Goal: Information Seeking & Learning: Check status

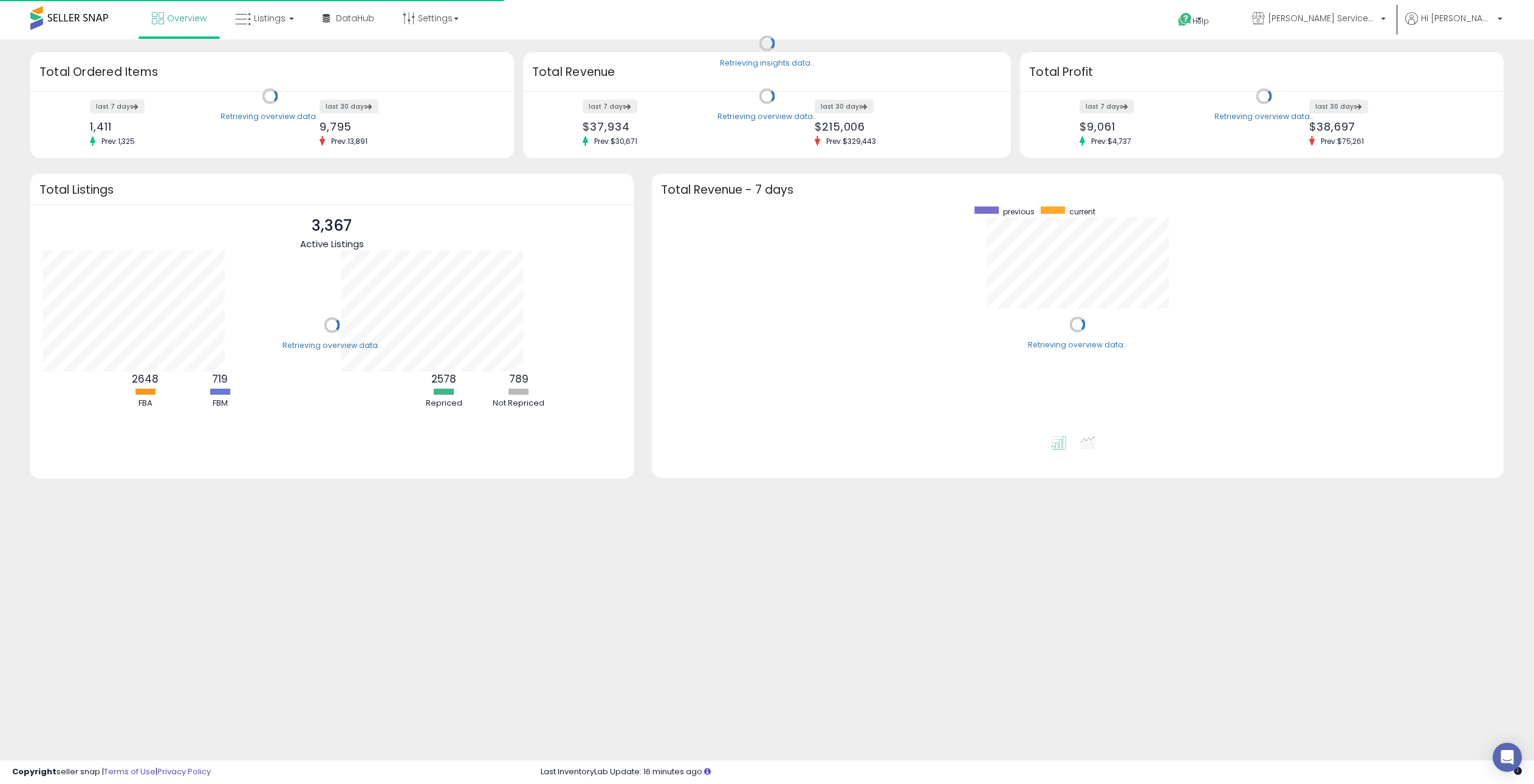
scroll to position [229, 828]
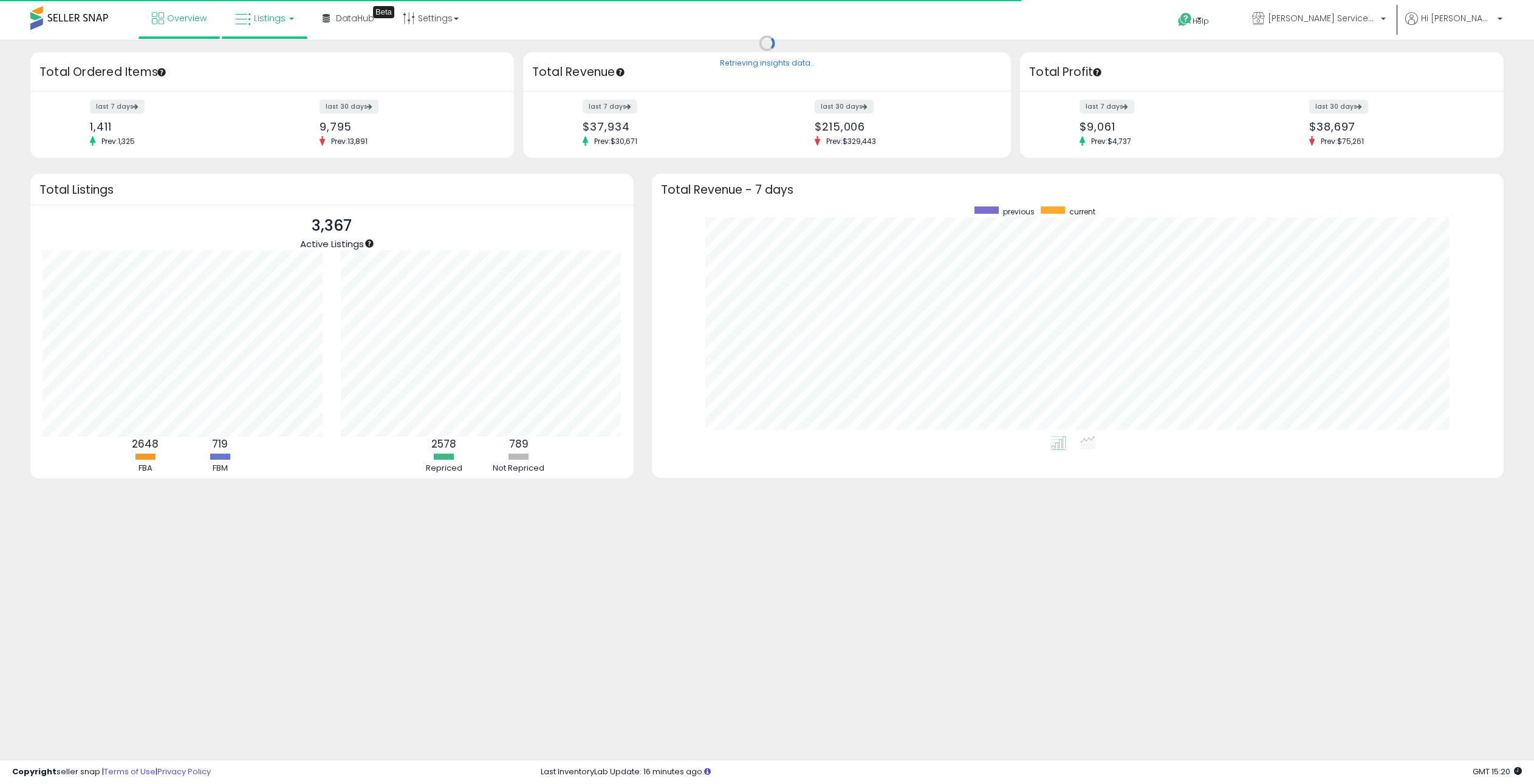
click at [279, 19] on span "Listings" at bounding box center [270, 18] width 31 height 12
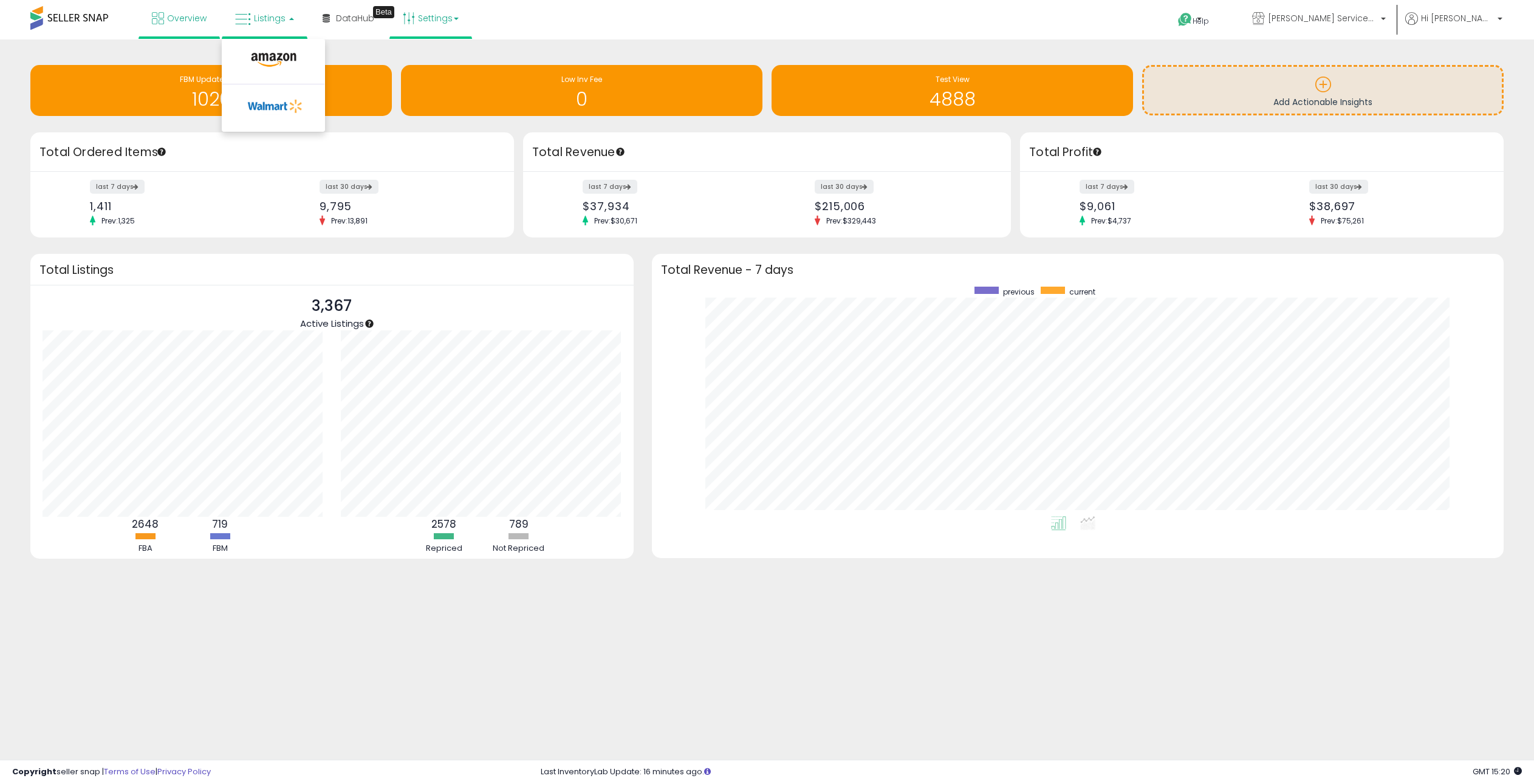
click at [426, 16] on link "Settings" at bounding box center [431, 18] width 74 height 36
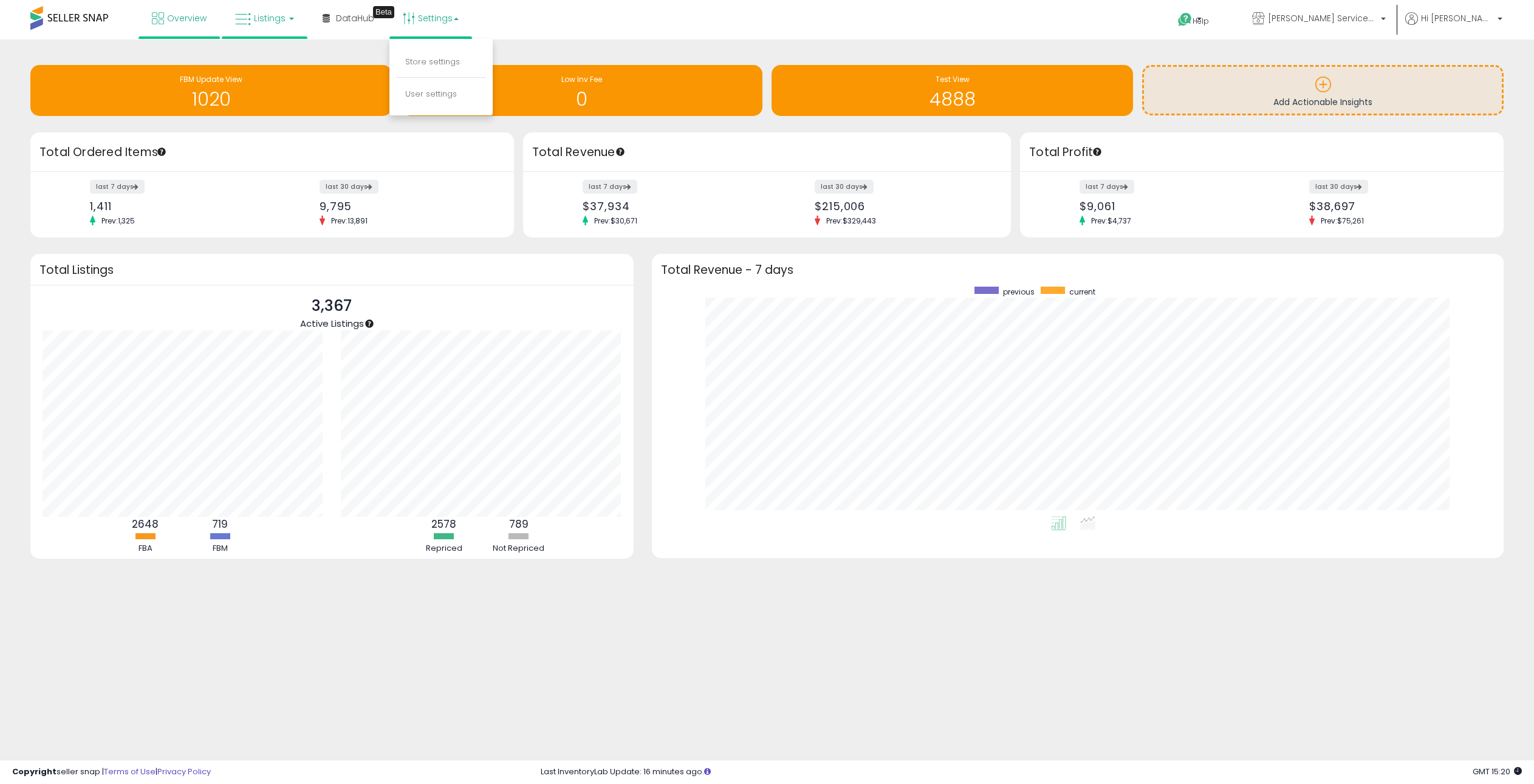
click at [254, 23] on span "Listings" at bounding box center [270, 18] width 31 height 12
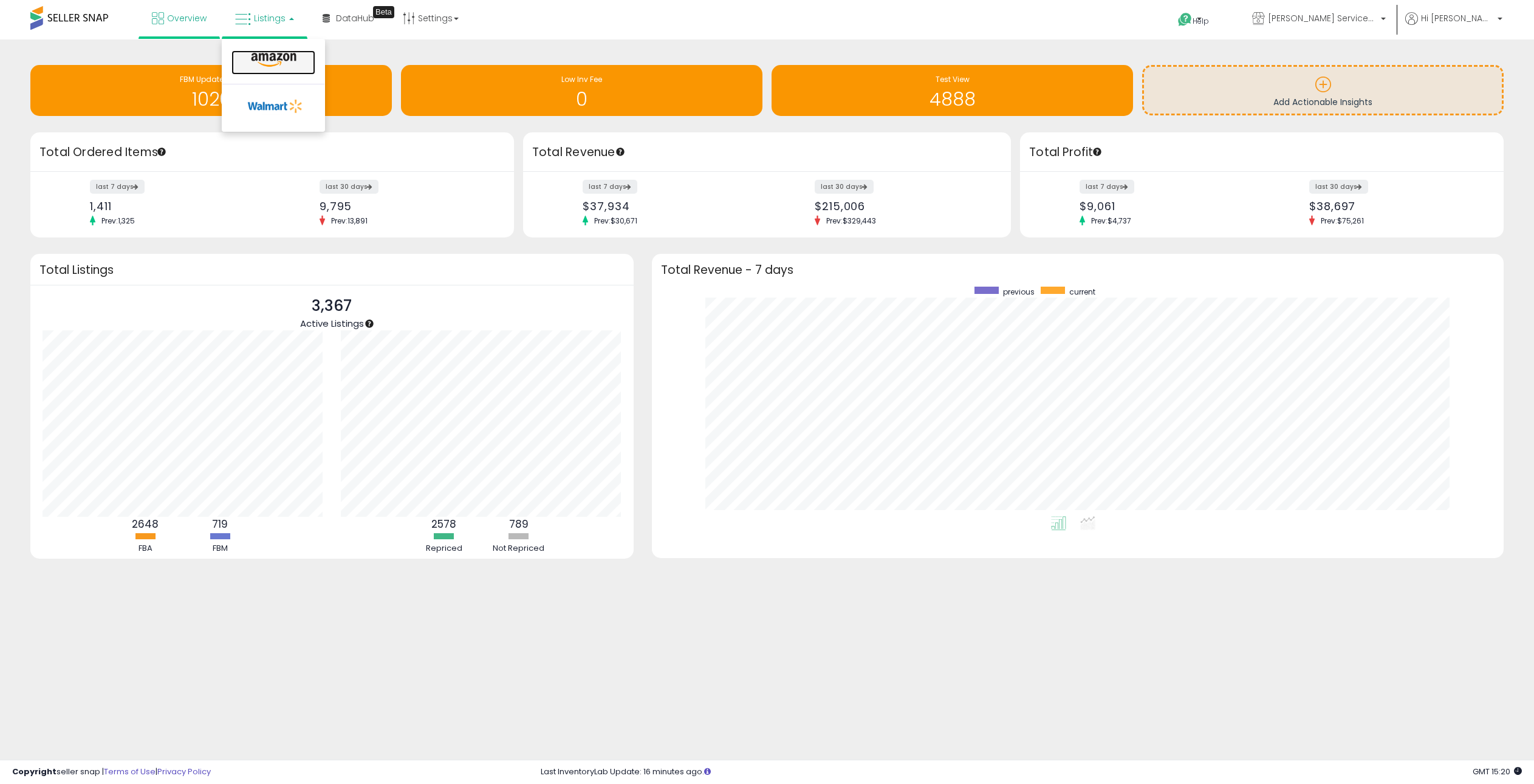
click at [254, 54] on icon at bounding box center [273, 60] width 53 height 16
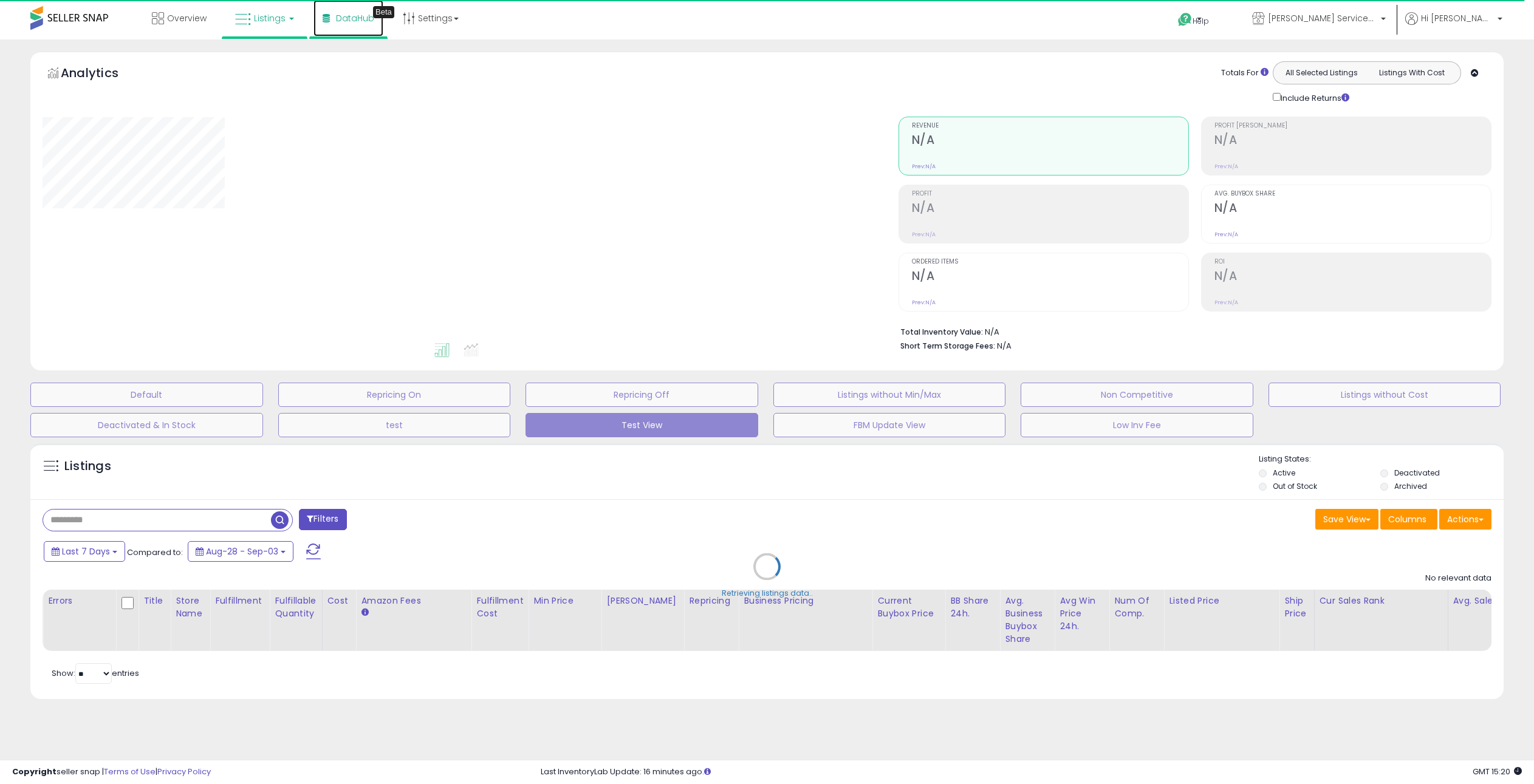
click at [337, 21] on span "DataHub" at bounding box center [355, 18] width 38 height 12
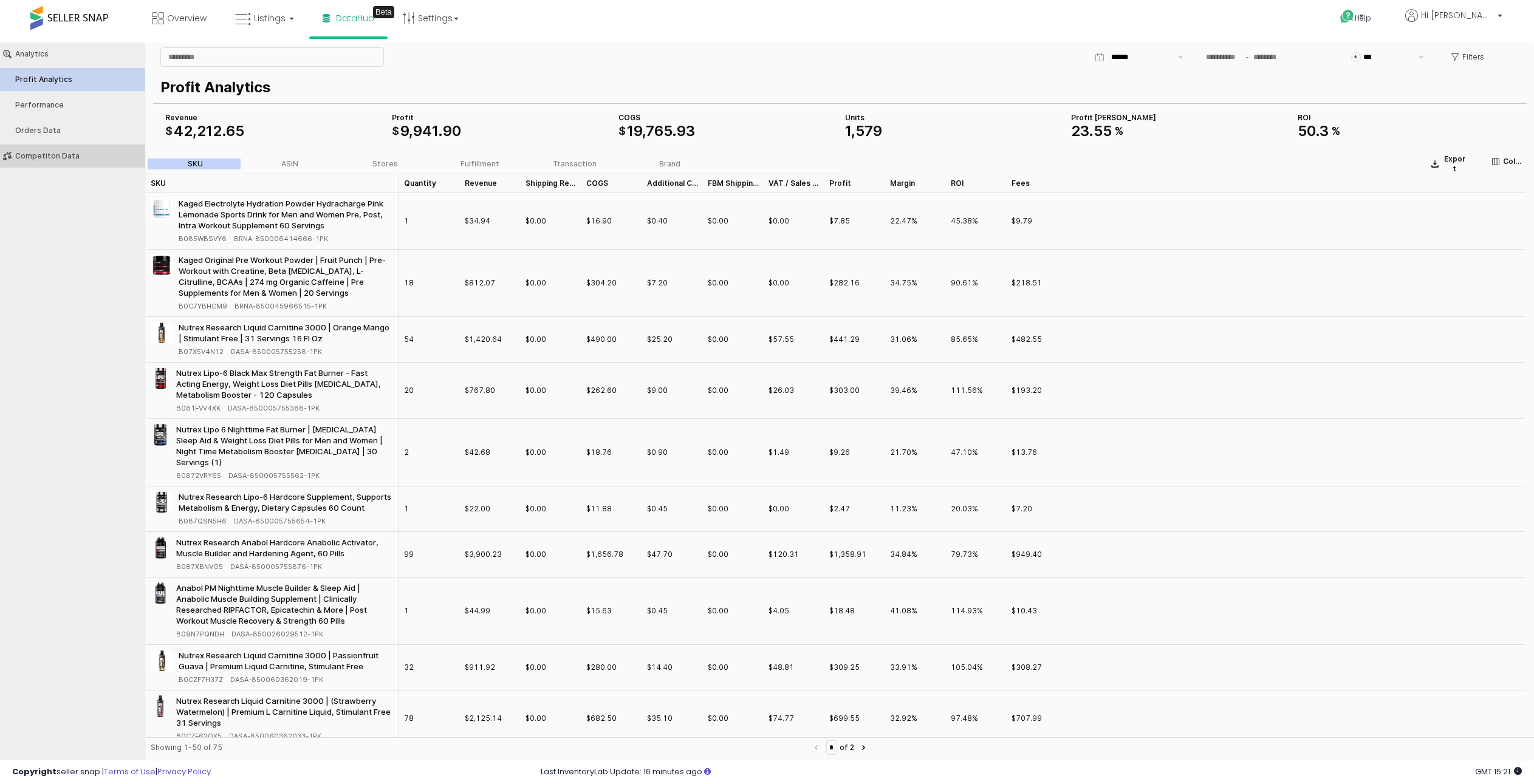
click at [69, 160] on button "Competiton Data" at bounding box center [73, 156] width 154 height 23
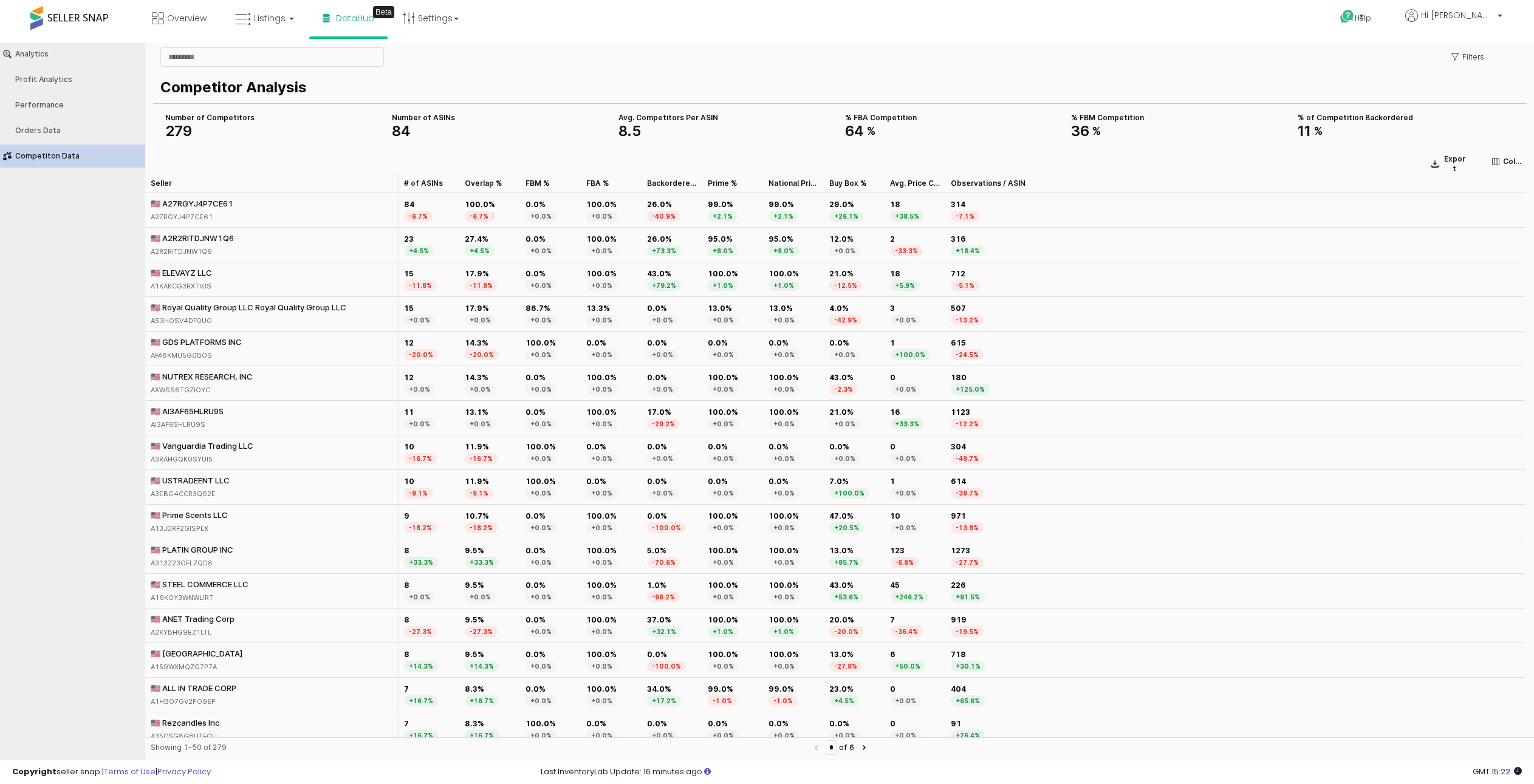
click at [186, 240] on div "🇺🇸 A2R2RITDJNW1Q6" at bounding box center [192, 238] width 83 height 11
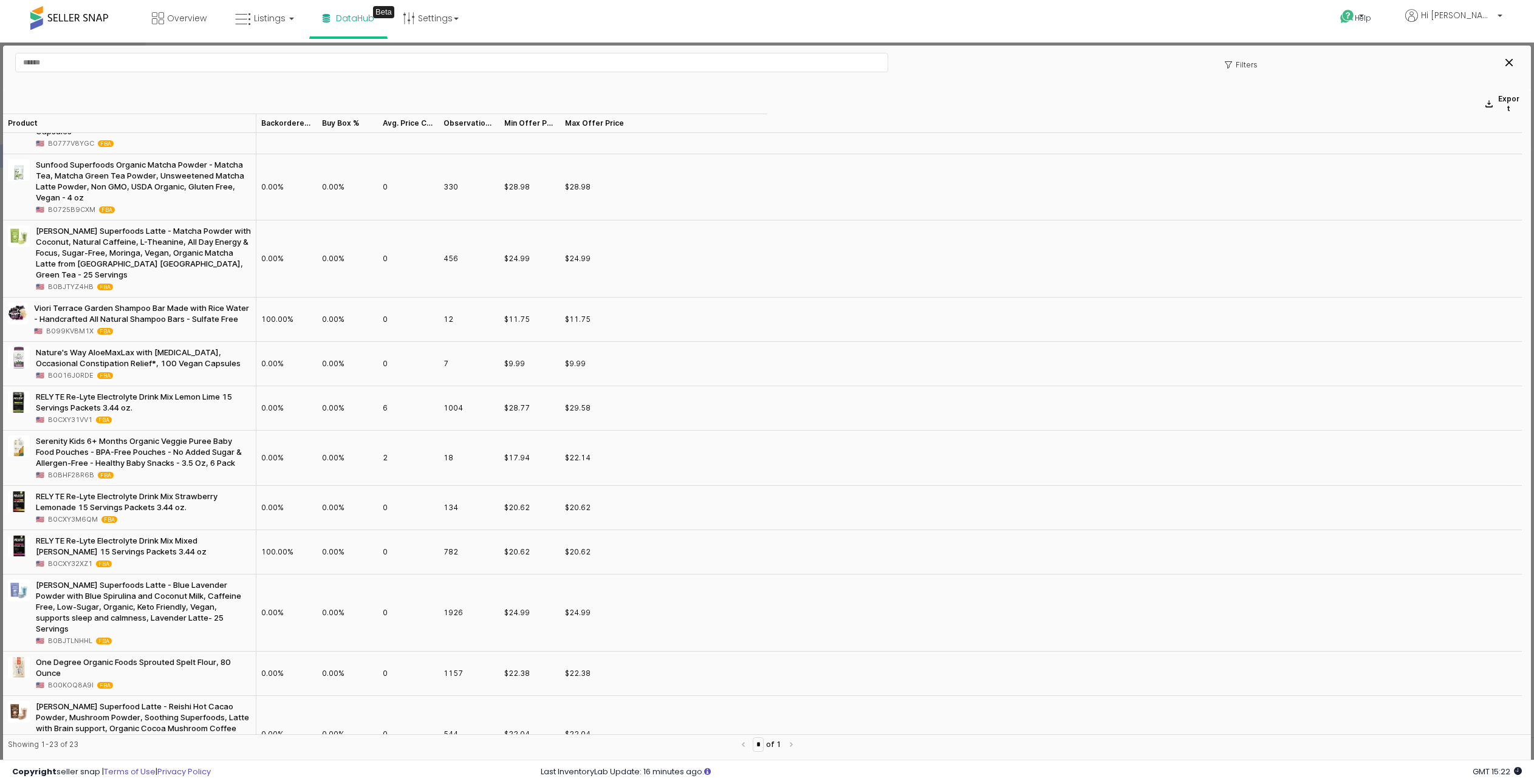
scroll to position [713, 0]
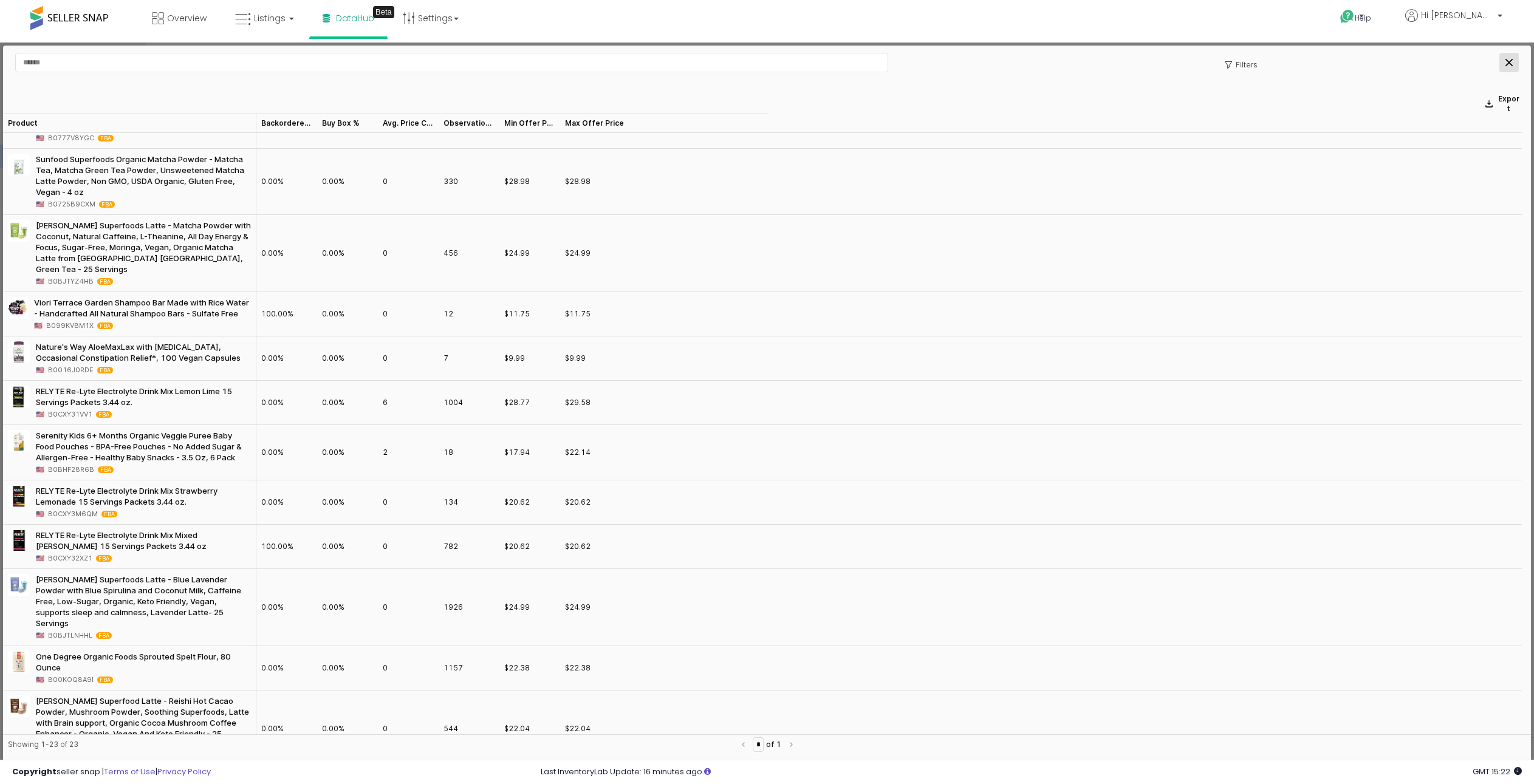
click at [1514, 60] on div "Close" at bounding box center [1509, 63] width 19 height 19
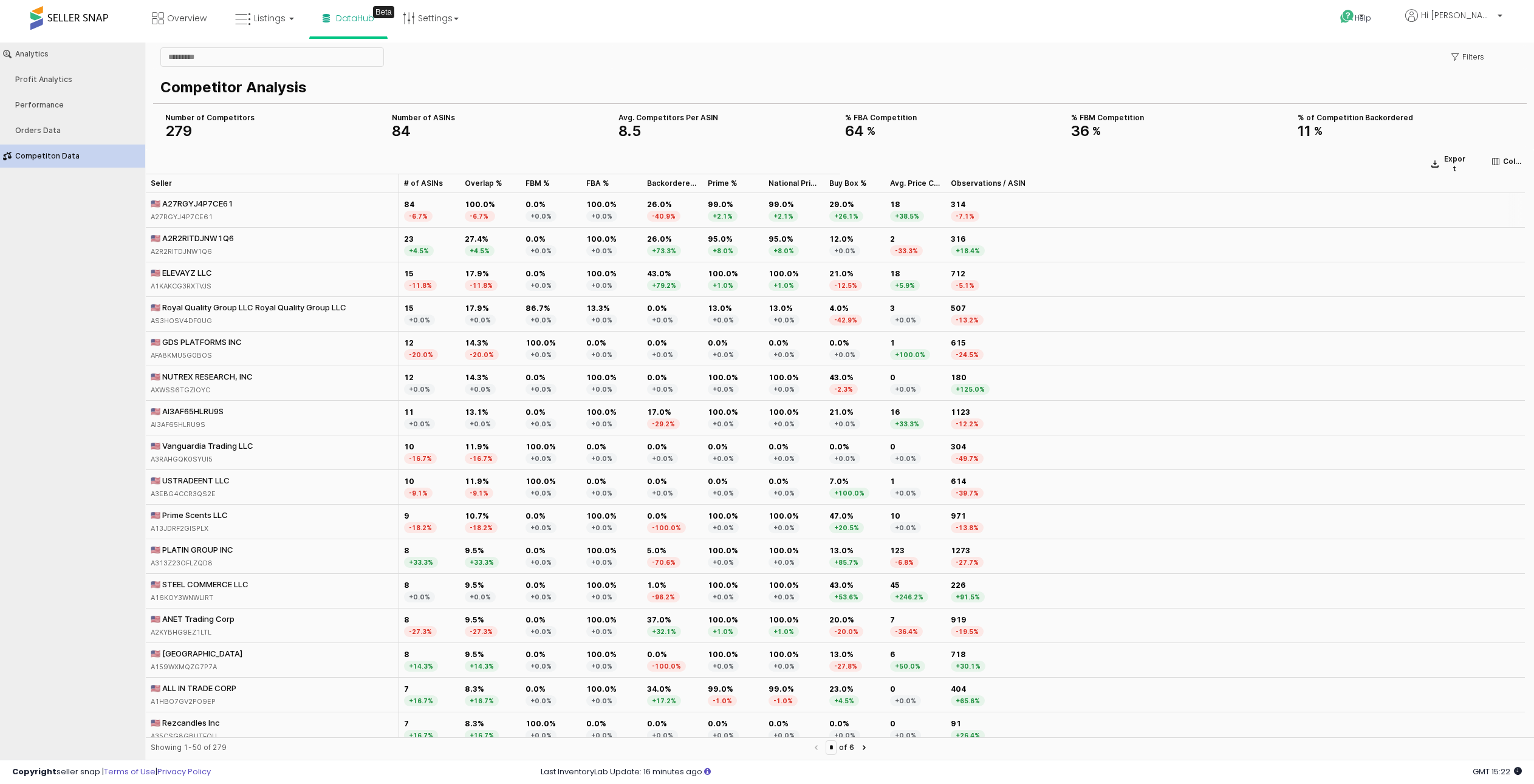
click at [202, 203] on div "🇺🇸 A27RGYJ4P7CE61" at bounding box center [192, 203] width 83 height 11
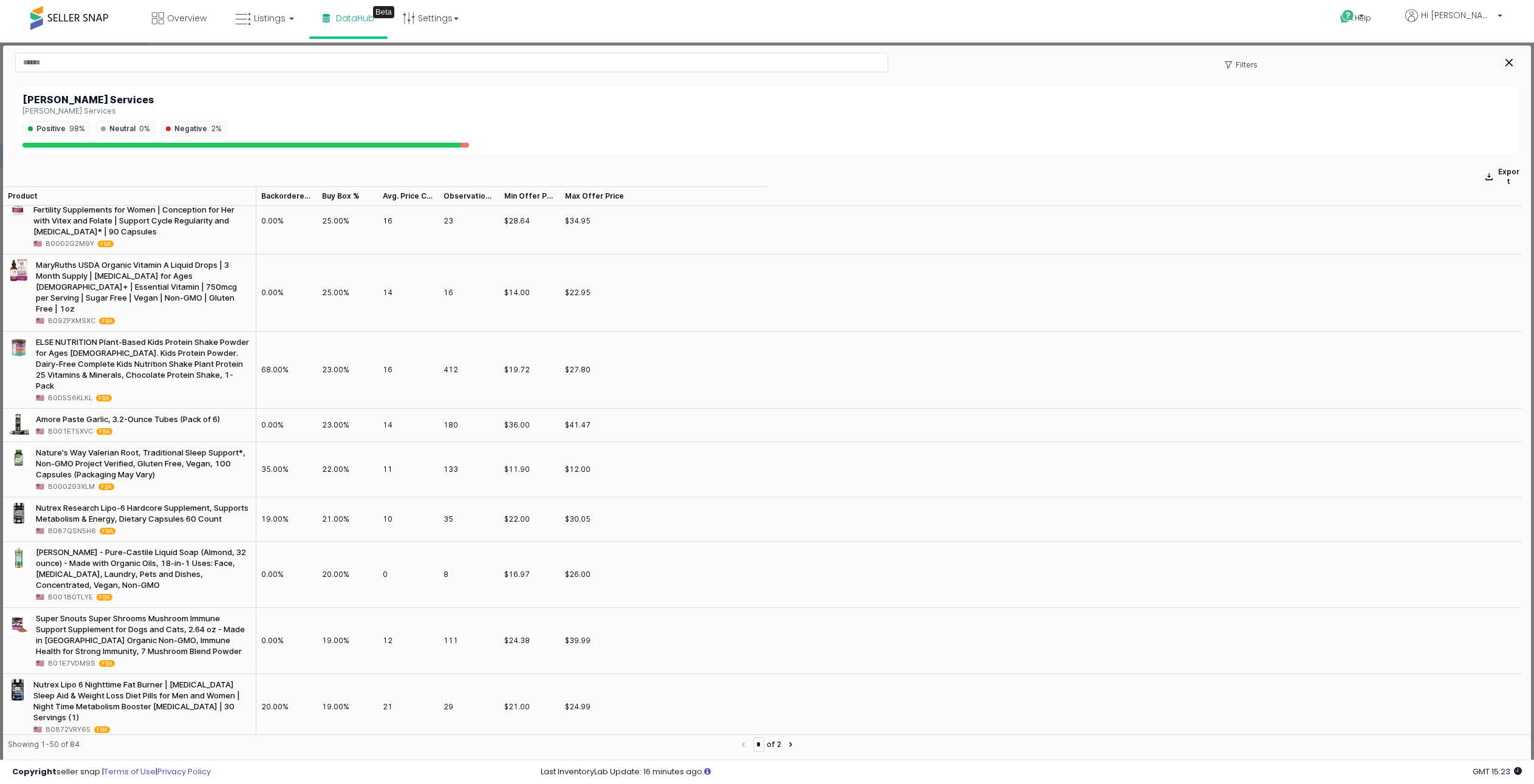
scroll to position [2300, 0]
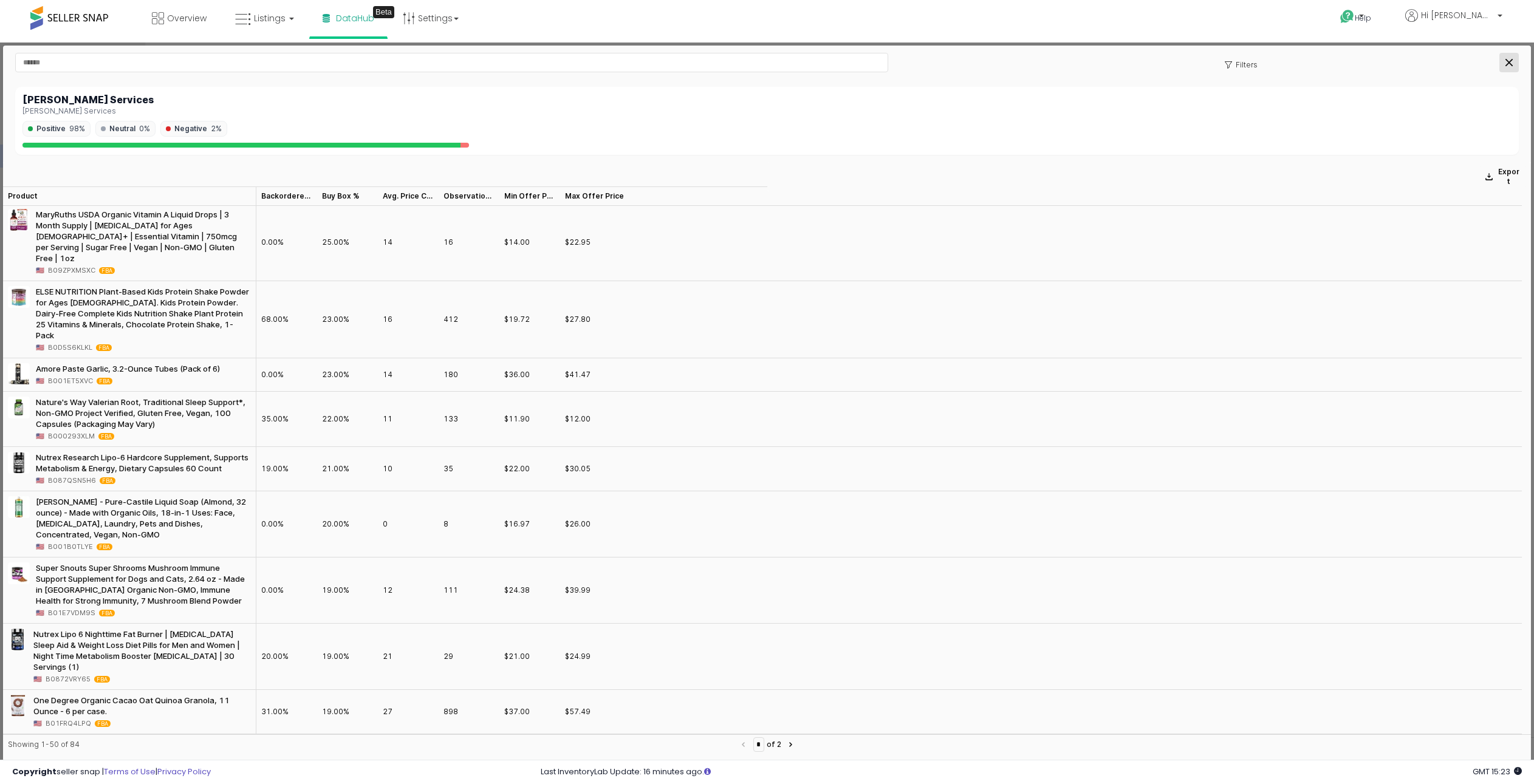
click at [1506, 61] on icon "Close" at bounding box center [1509, 63] width 7 height 7
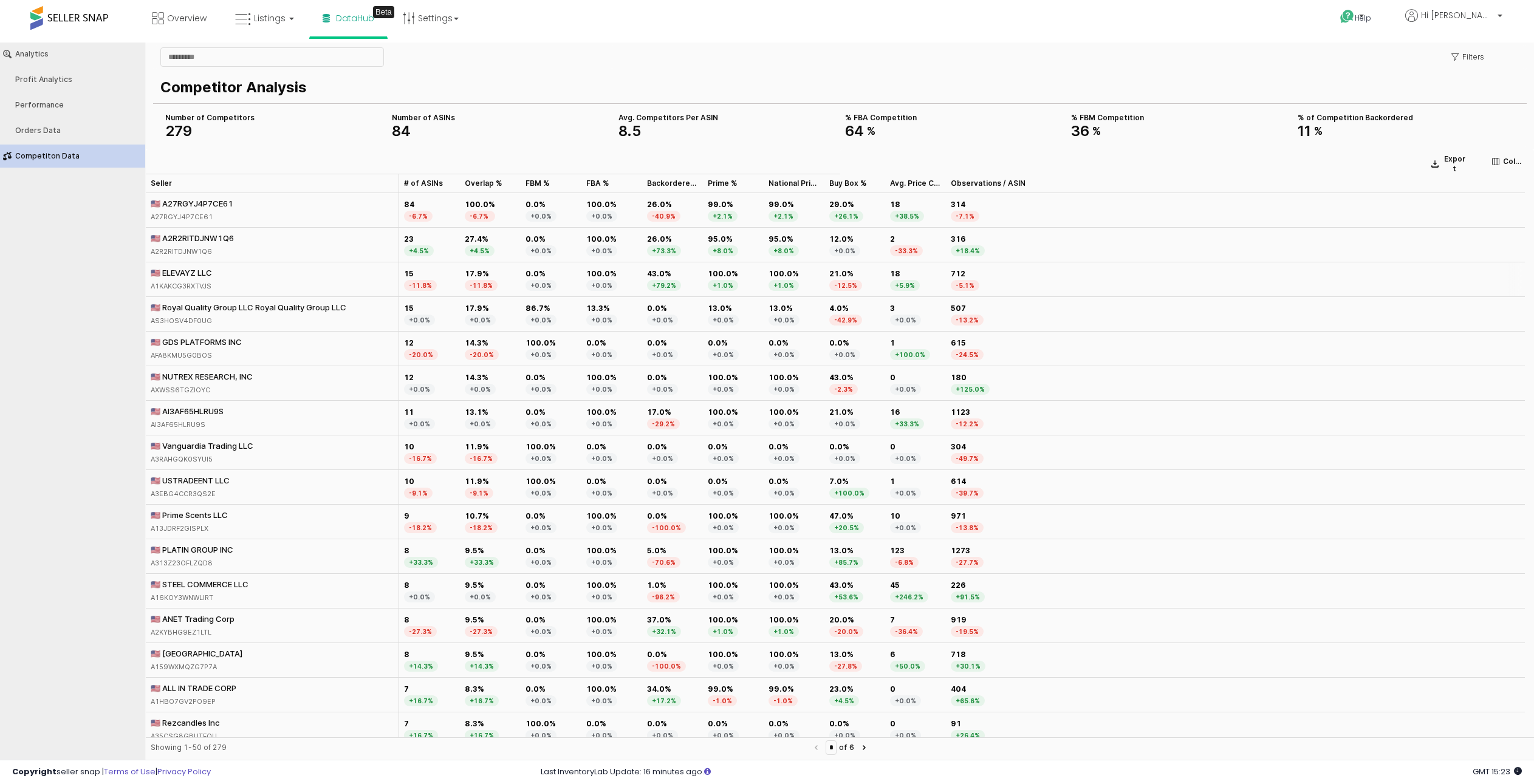
click at [205, 274] on div "🇺🇸 ELEVAYZ LLC" at bounding box center [182, 272] width 61 height 11
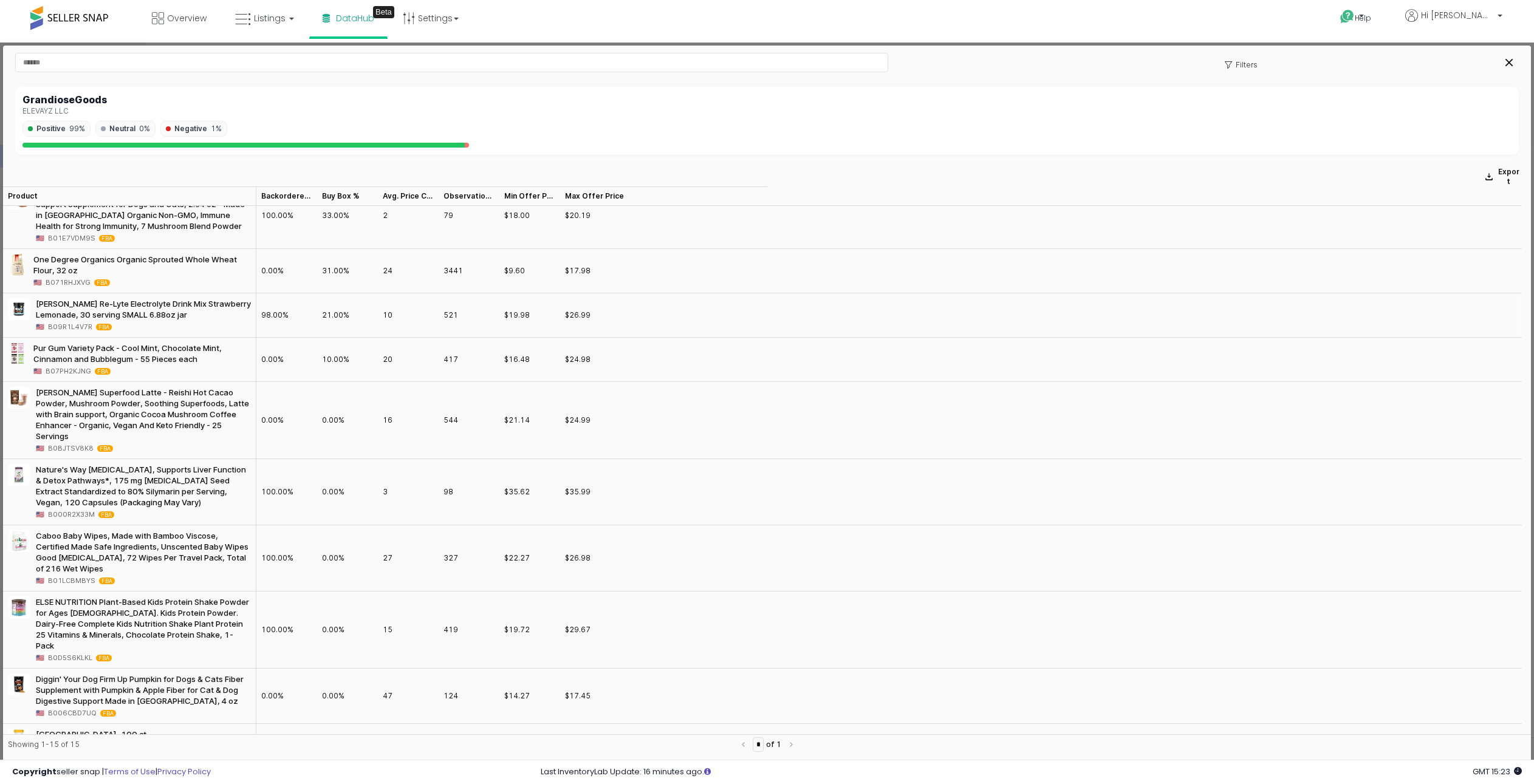
scroll to position [278, 0]
click at [1510, 64] on icon "Close" at bounding box center [1509, 63] width 7 height 7
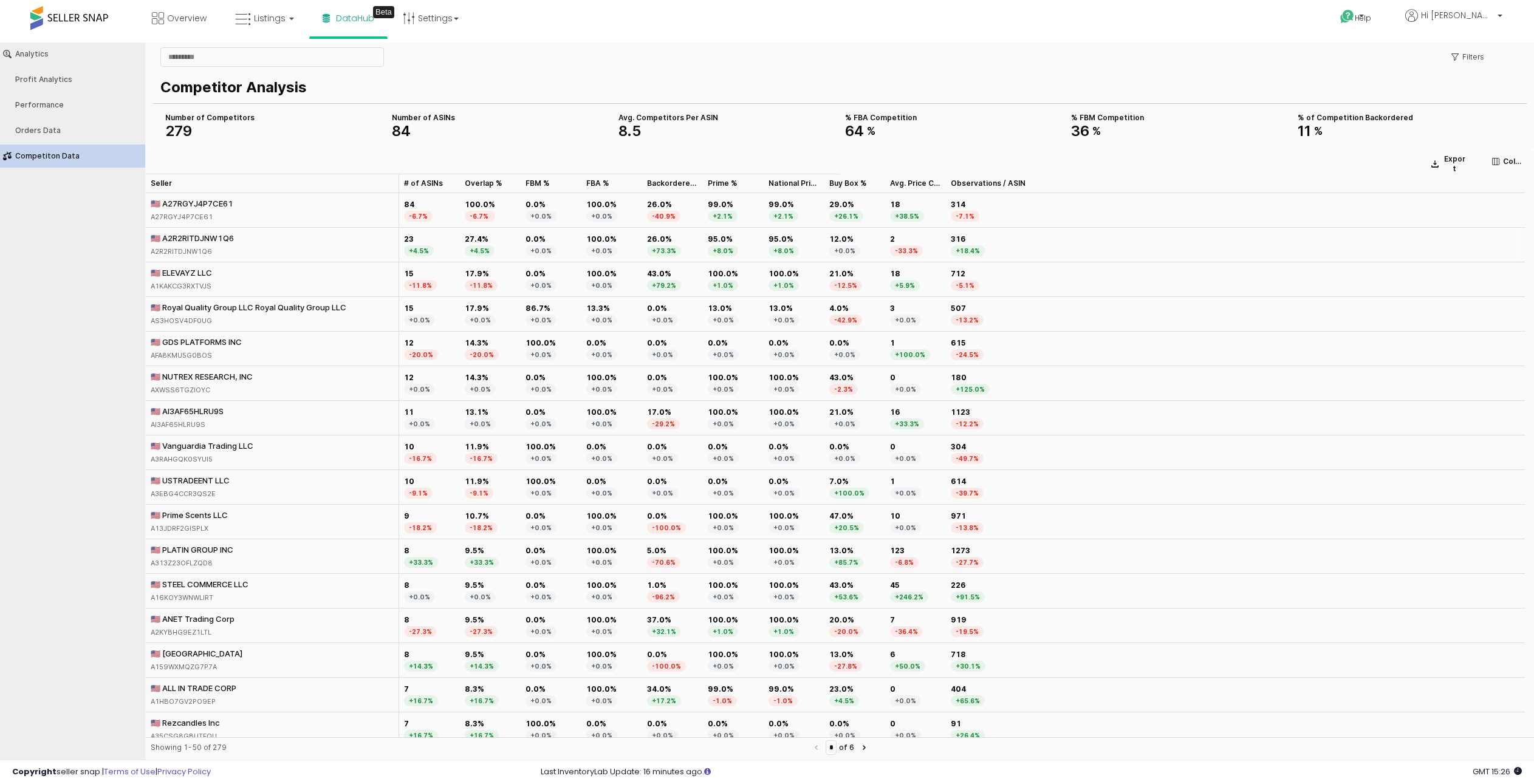
click at [171, 236] on div "🇺🇸 A2R2RITDJNW1Q6" at bounding box center [192, 238] width 83 height 11
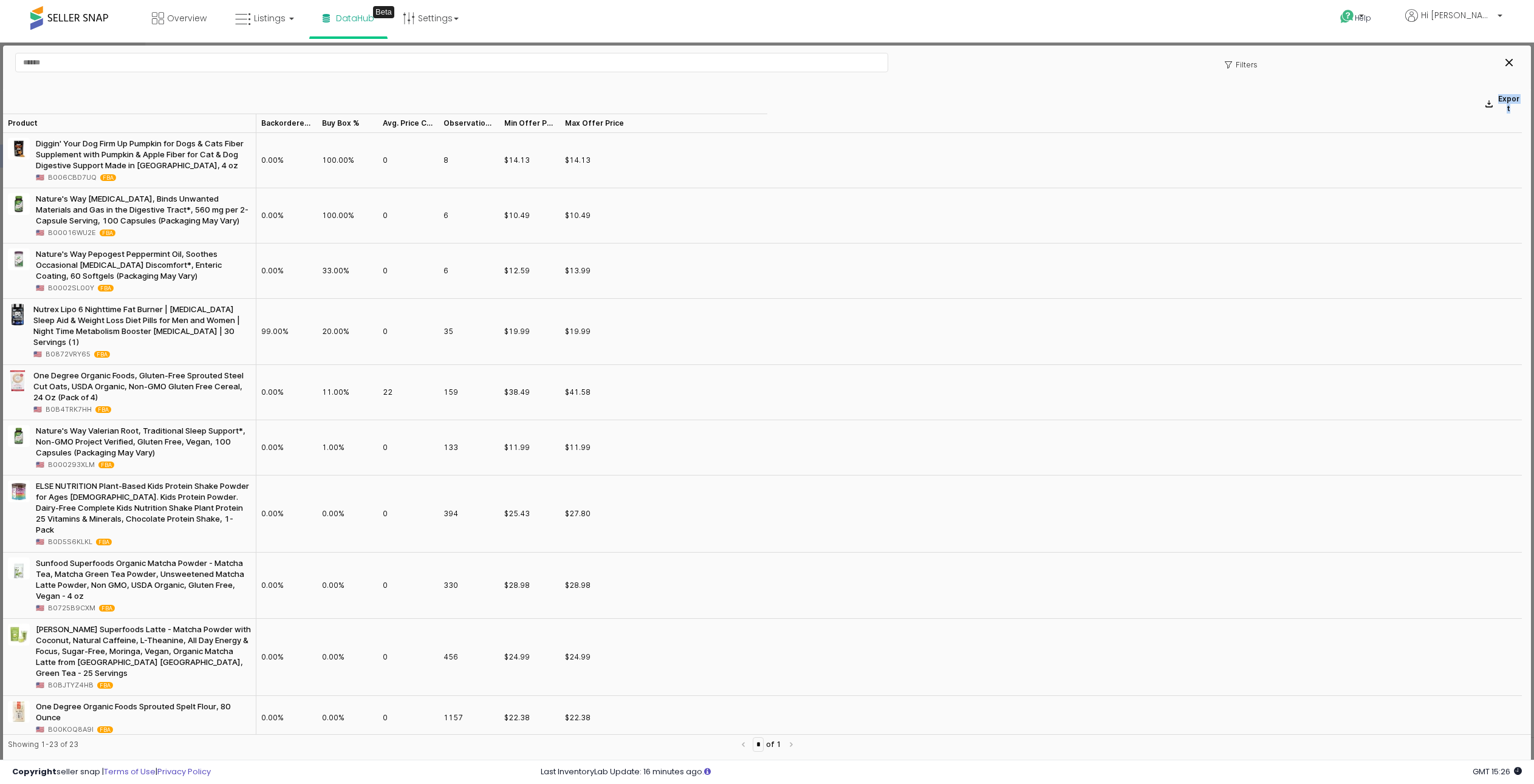
drag, startPoint x: 39, startPoint y: 101, endPoint x: 45, endPoint y: 102, distance: 6.1
click at [45, 102] on div "Export" at bounding box center [766, 101] width 1528 height 24
click at [47, 119] on div "Product Product" at bounding box center [130, 123] width 254 height 19
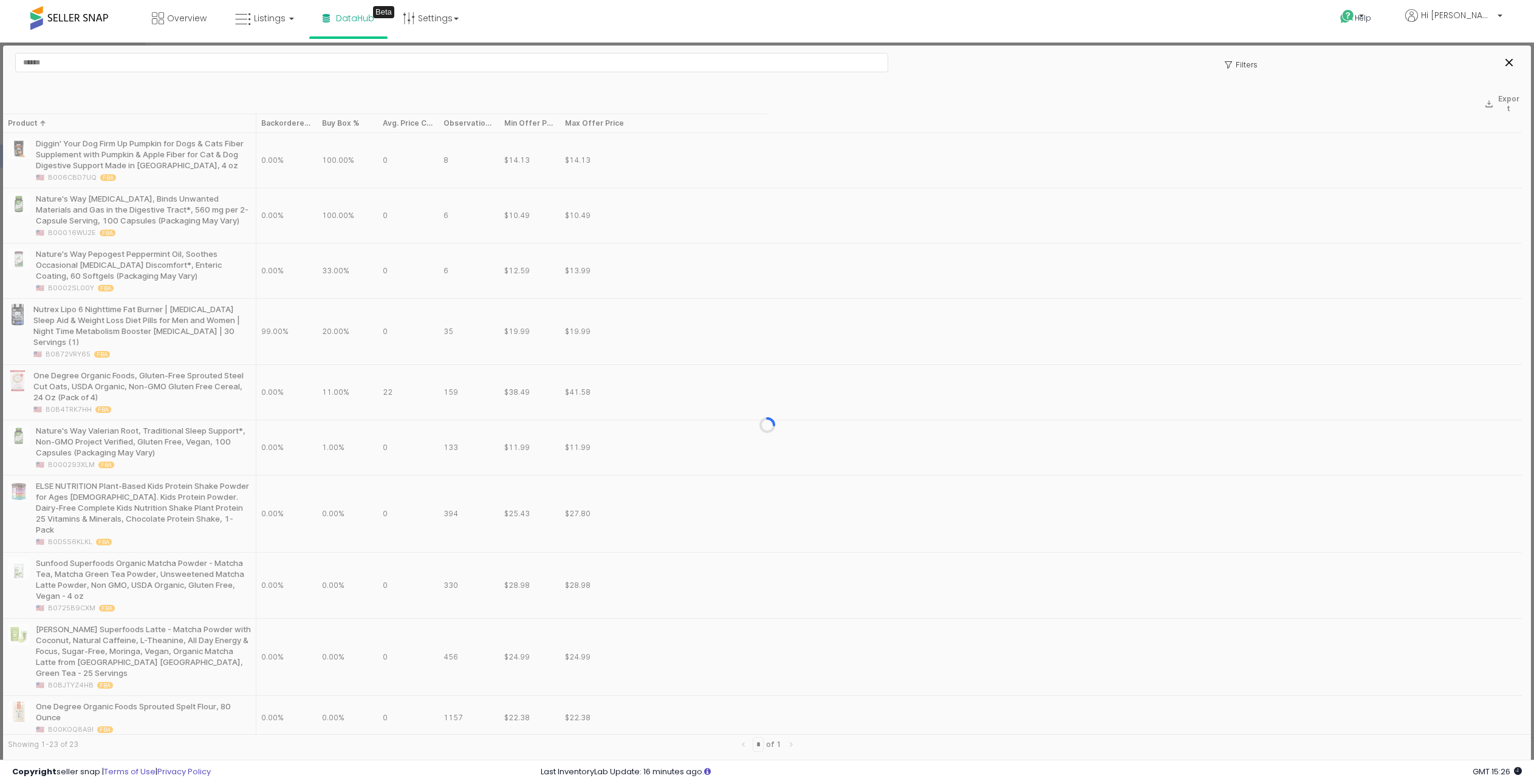
click at [48, 105] on div at bounding box center [766, 424] width 1528 height 671
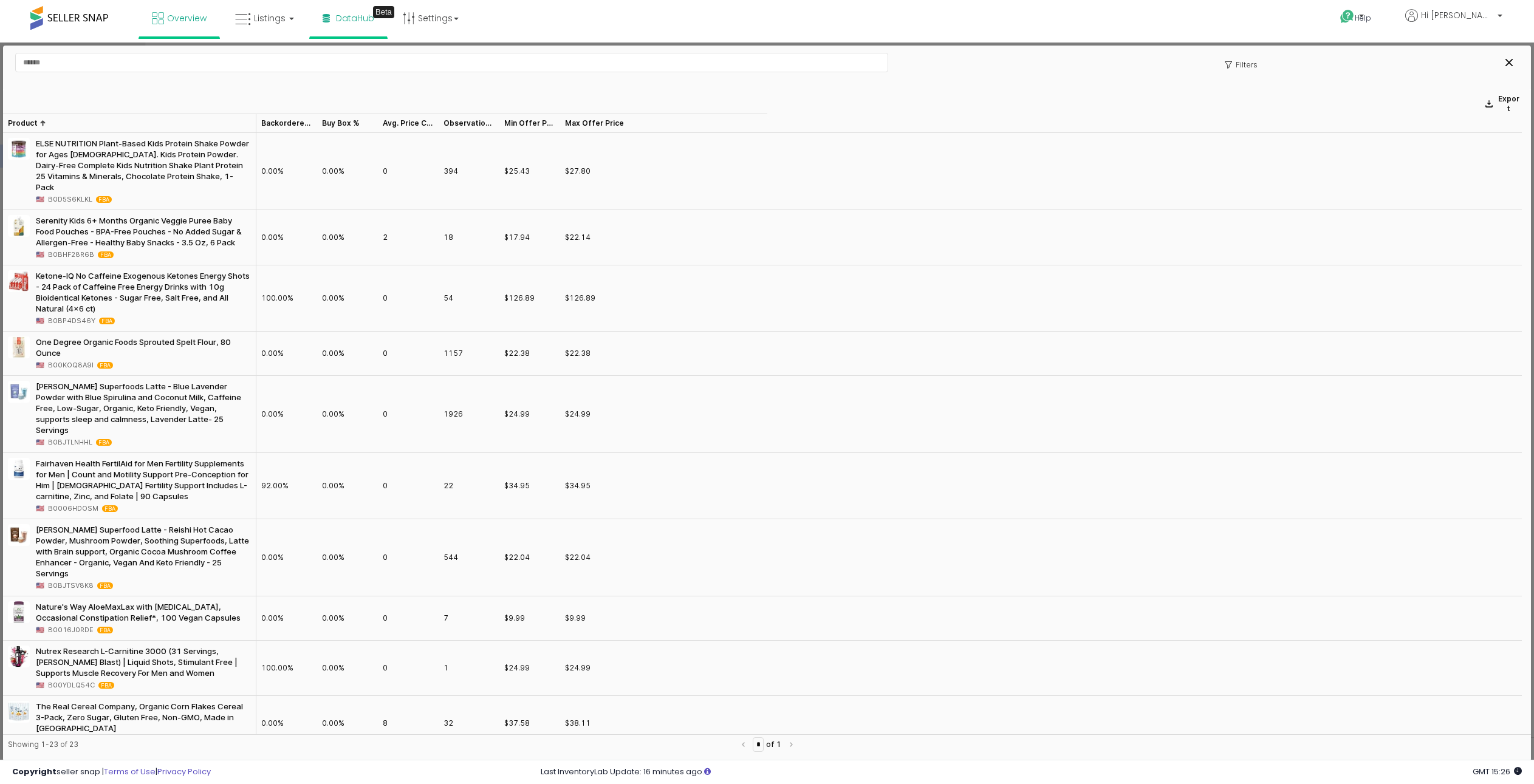
scroll to position [424, 0]
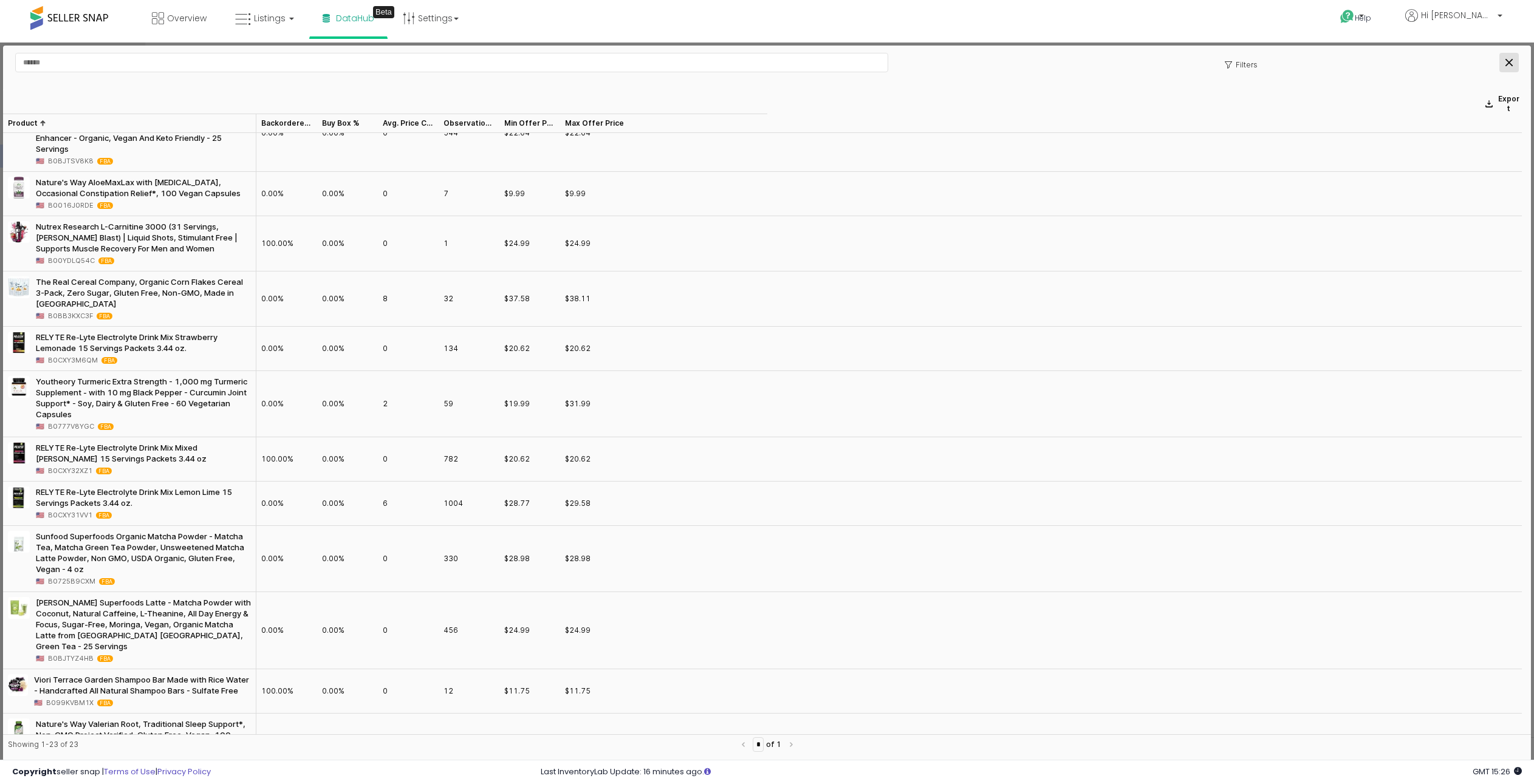
click at [1510, 60] on icon "Close" at bounding box center [1509, 63] width 7 height 7
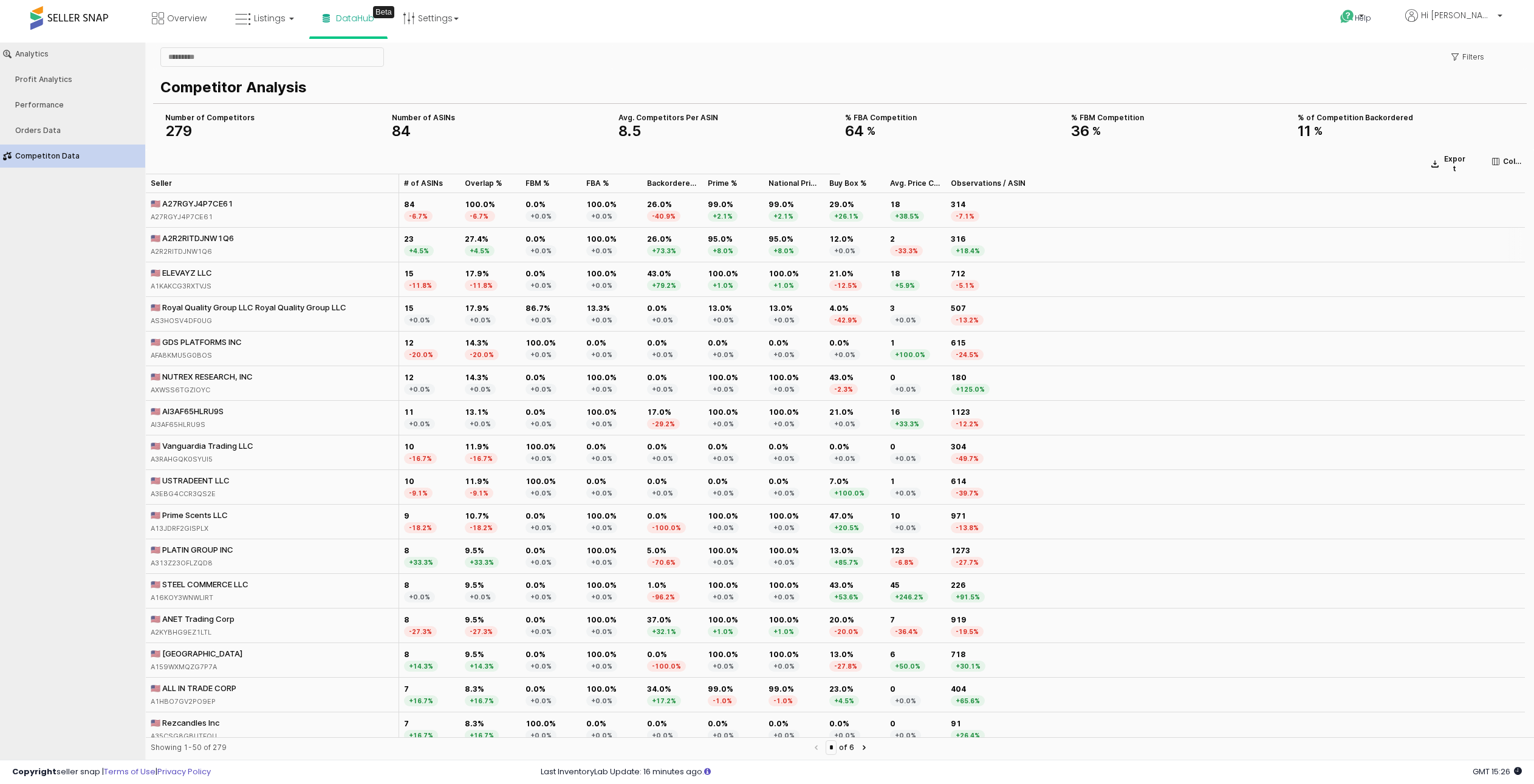
click at [181, 239] on div "🇺🇸 A2R2RITDJNW1Q6" at bounding box center [192, 238] width 83 height 11
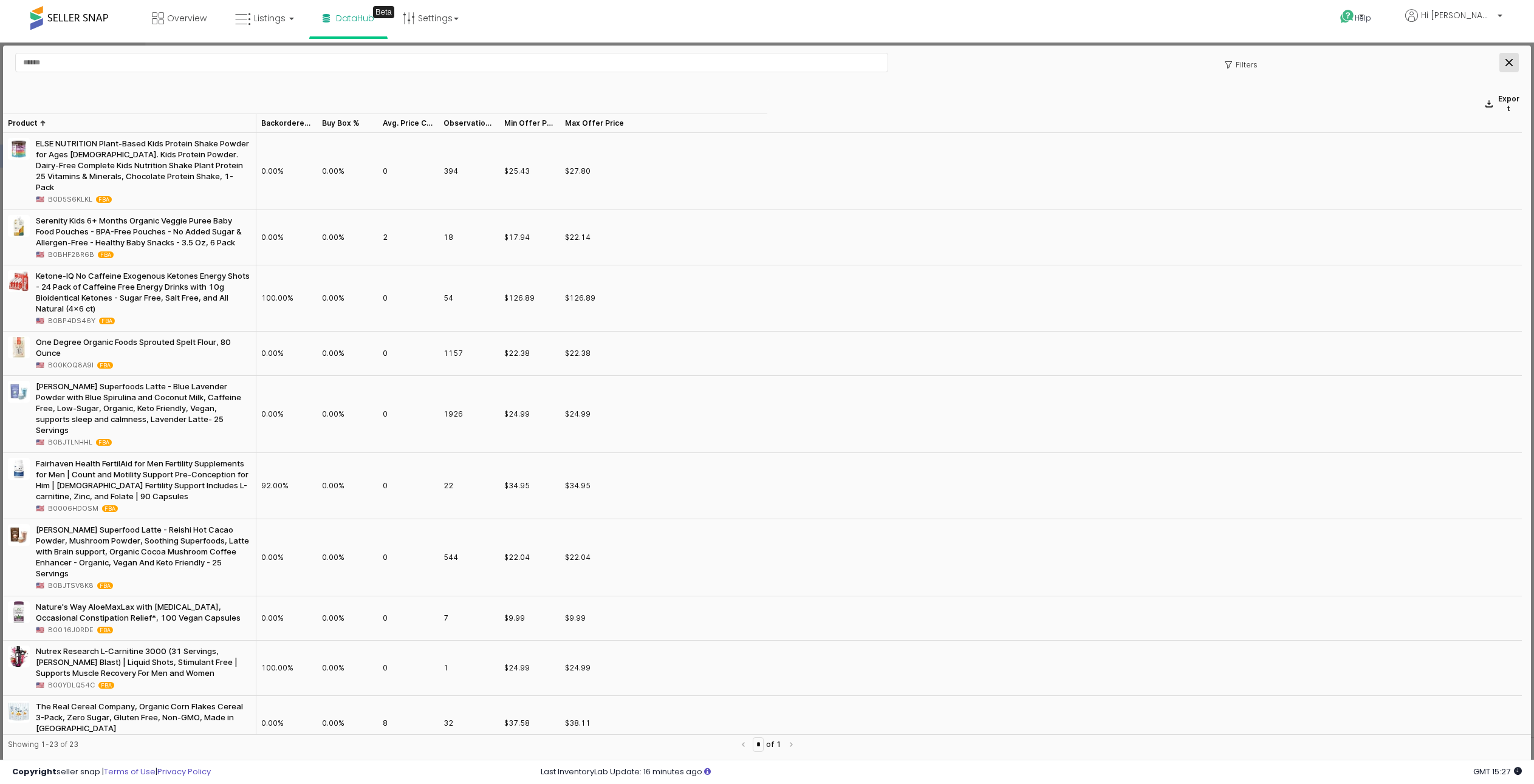
click at [1510, 63] on icon "Close" at bounding box center [1509, 63] width 7 height 7
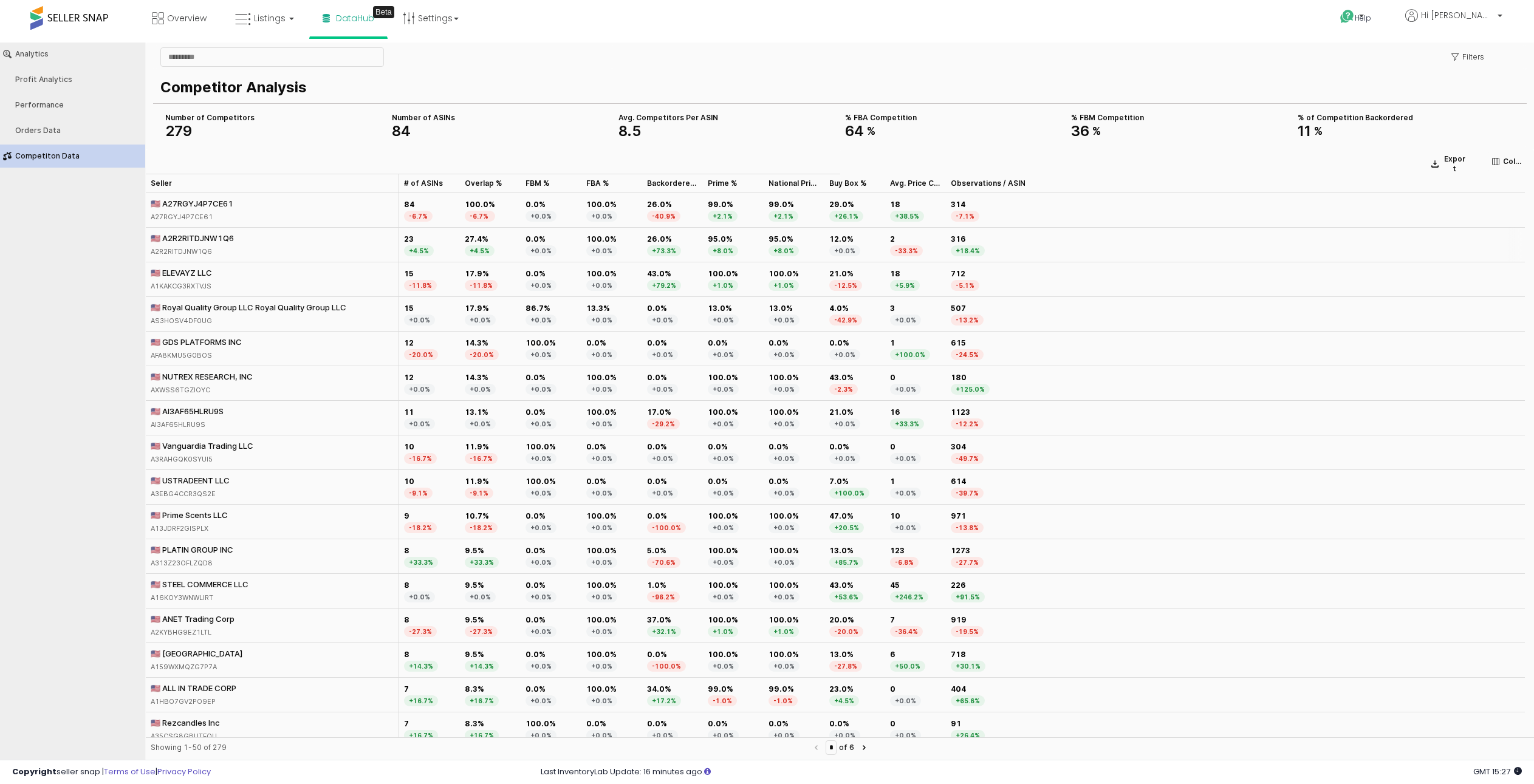
copy div "A2R2RITDJNW1Q6"
click at [175, 284] on div "A1KAKCG3RXTVJS" at bounding box center [182, 286] width 61 height 11
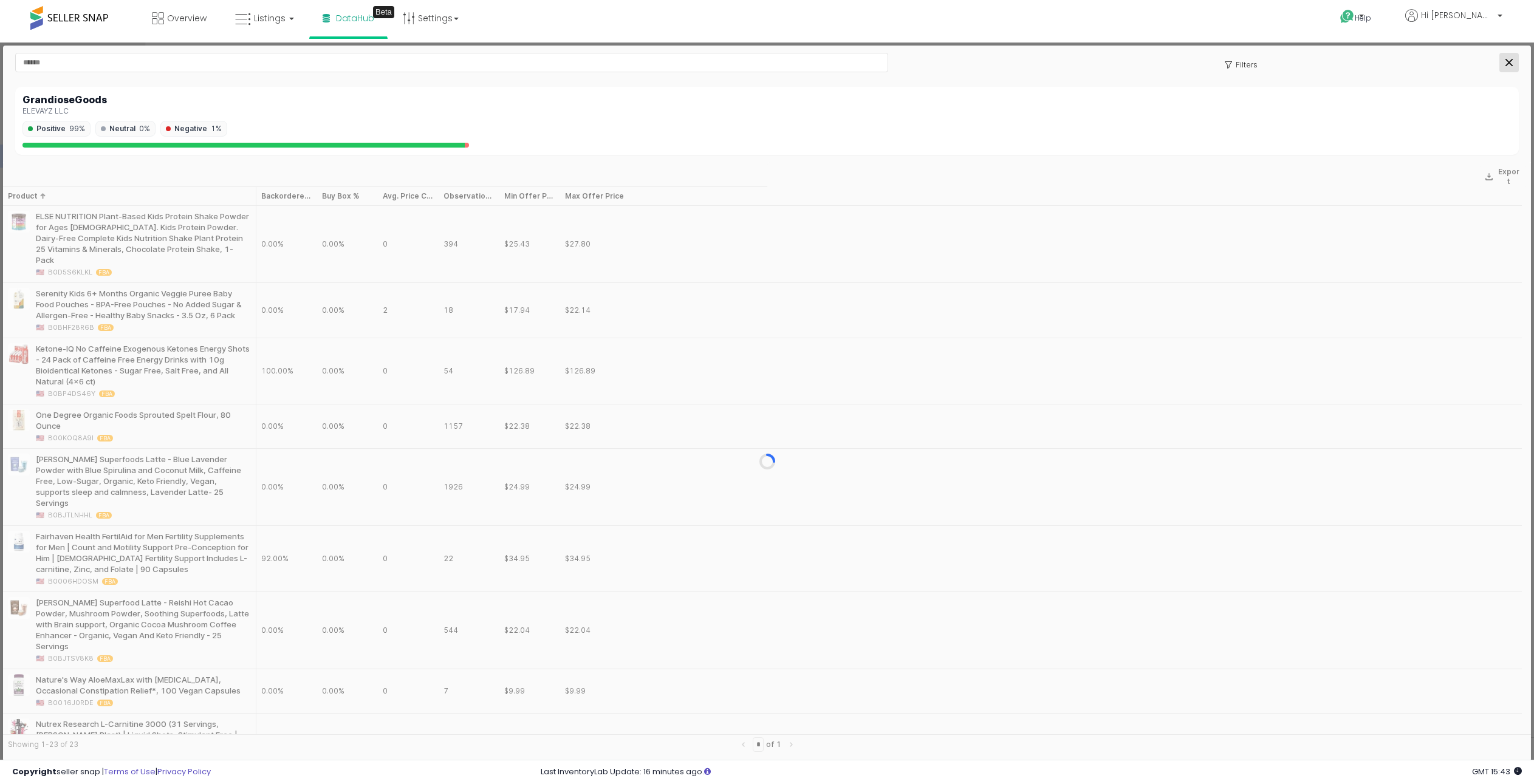
click at [1513, 64] on div "Close" at bounding box center [1509, 63] width 19 height 19
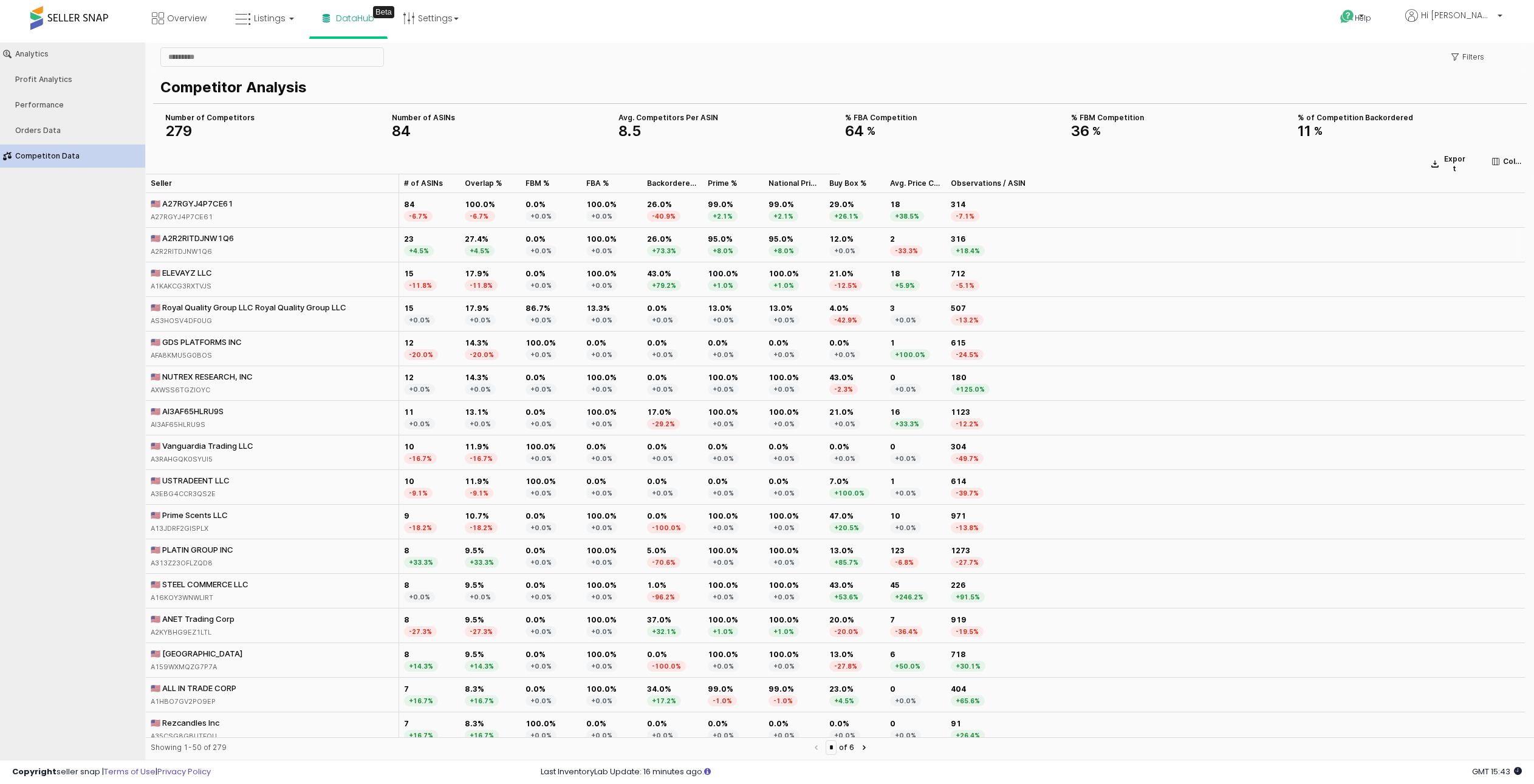
click at [176, 233] on div "🇺🇸 A2R2RITDJNW1Q6" at bounding box center [192, 238] width 83 height 11
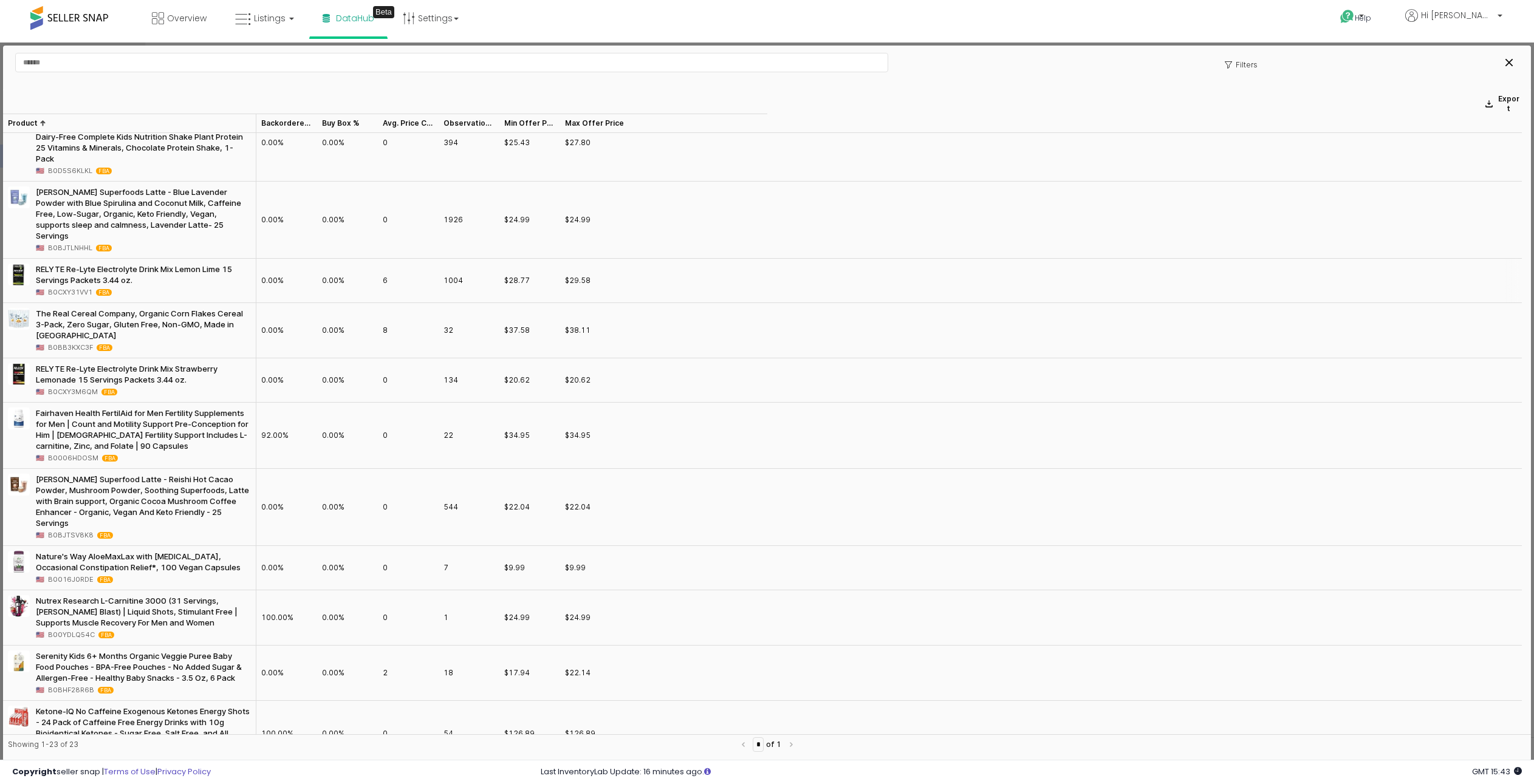
scroll to position [0, 0]
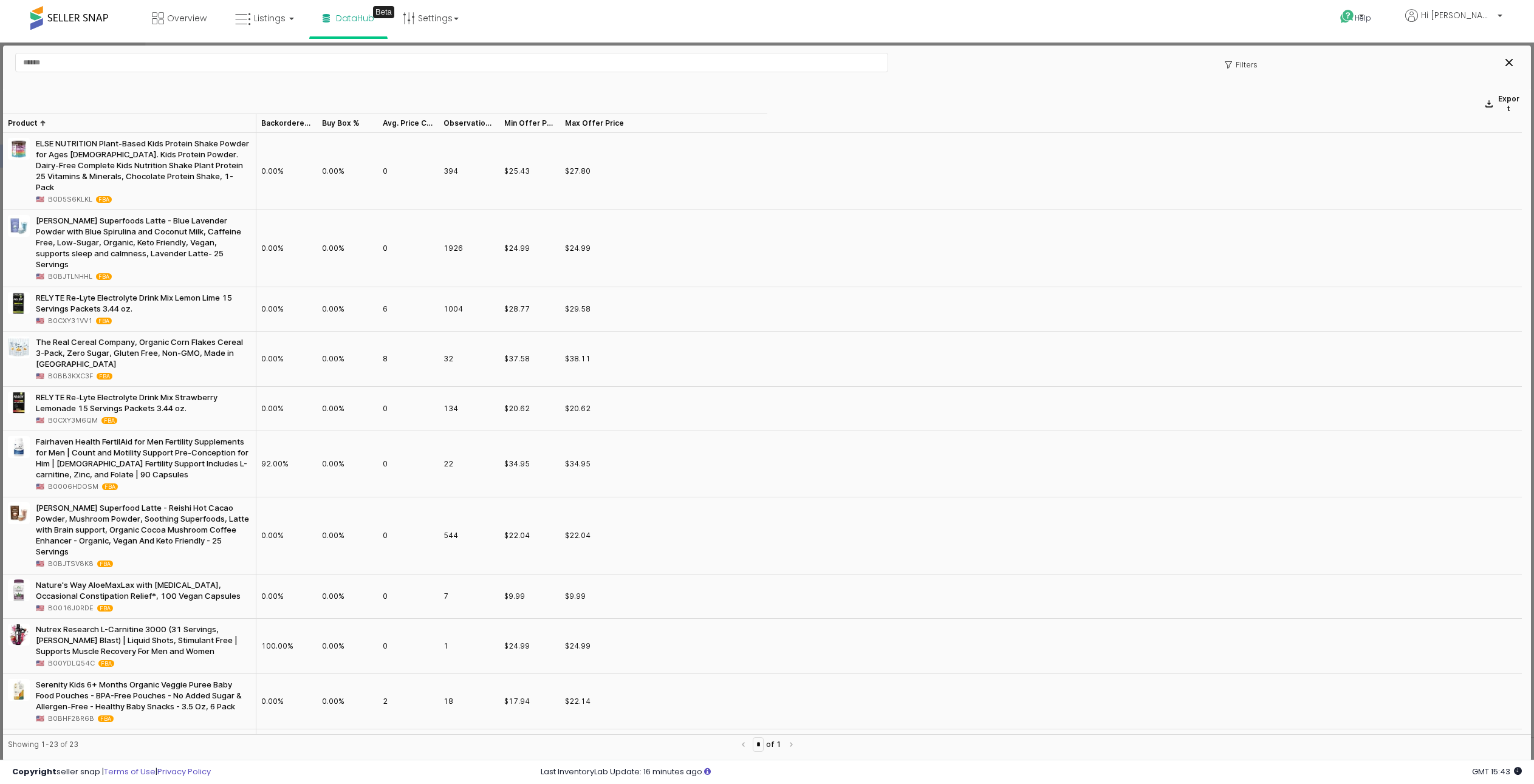
click at [1523, 65] on div at bounding box center [1460, 63] width 126 height 24
click at [1504, 61] on div "Close" at bounding box center [1509, 63] width 19 height 19
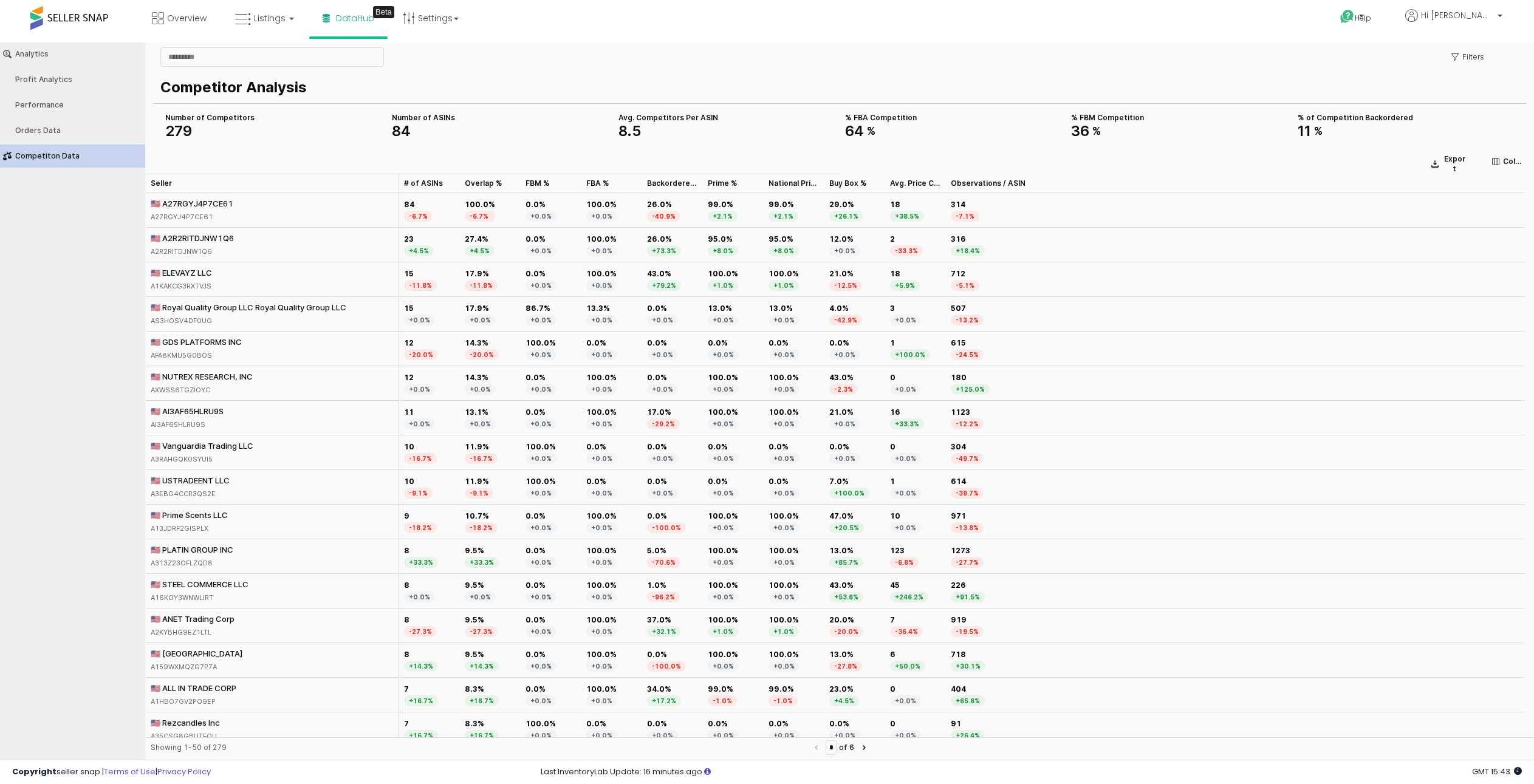
copy div "A2R2RITDJNW1Q6"
copy div "A1KAKCG3RXTVJS"
copy div "AS3HOSV4DF0UG"
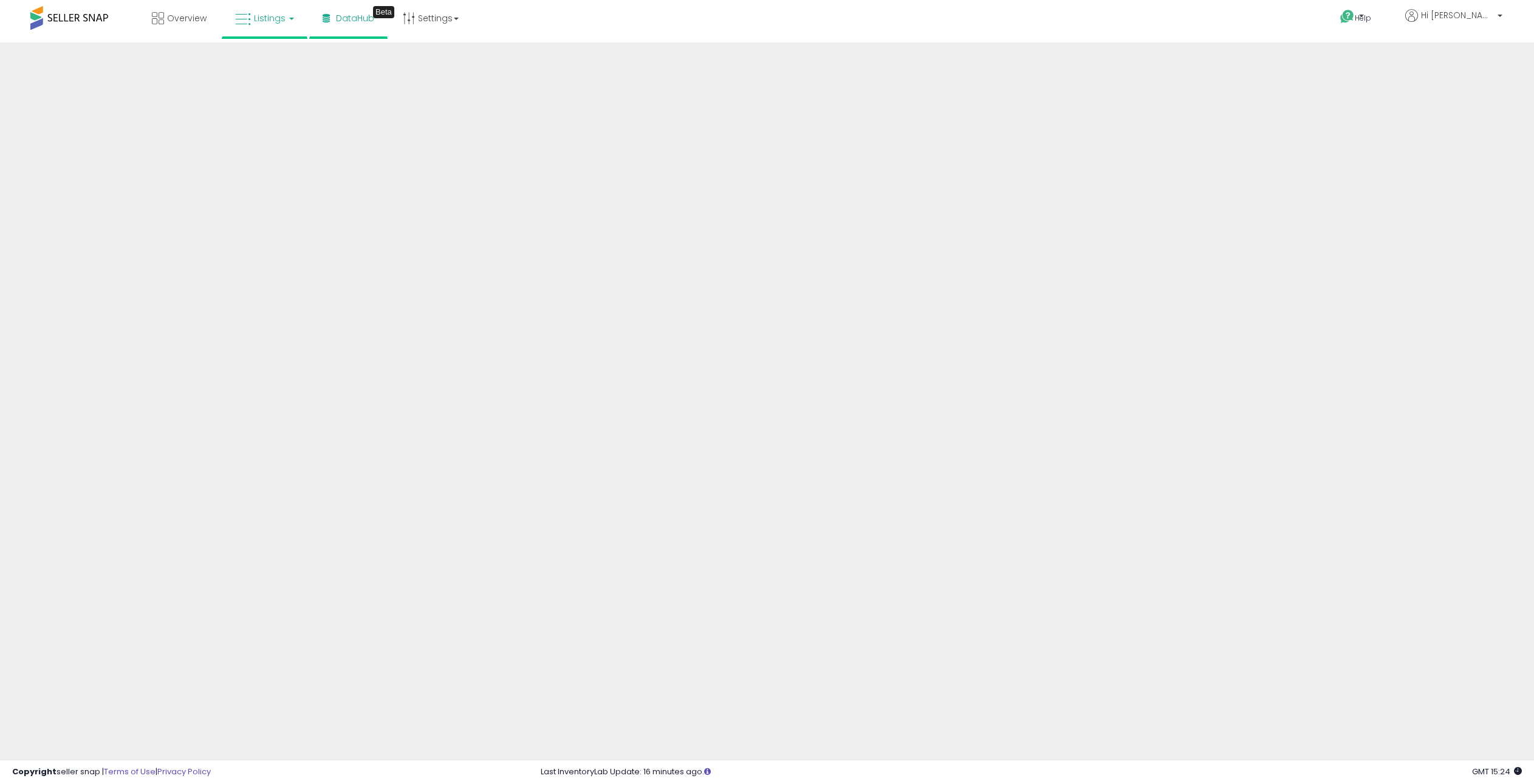
click at [266, 19] on span "Listings" at bounding box center [270, 18] width 31 height 12
click at [265, 54] on icon at bounding box center [273, 60] width 53 height 16
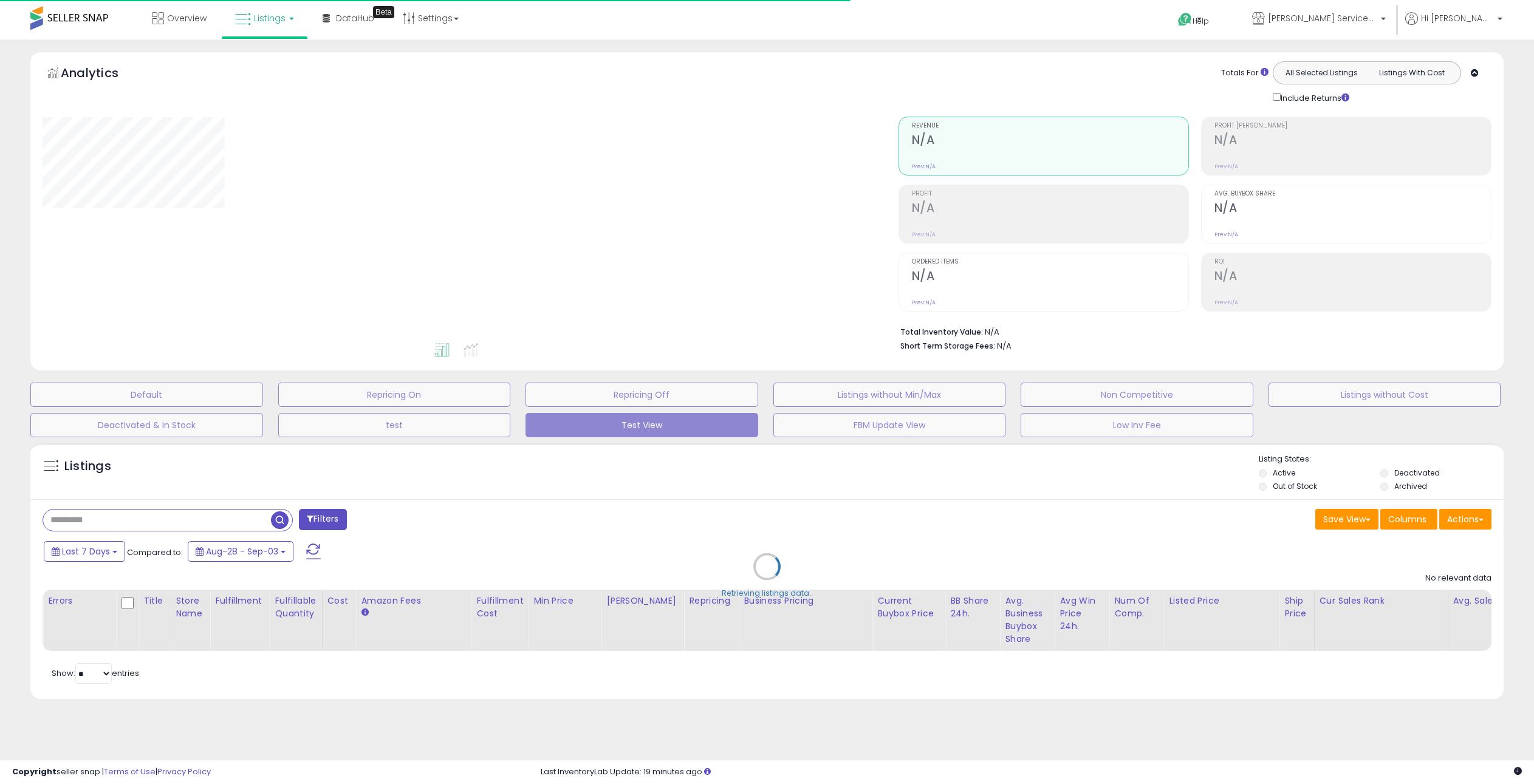
click at [121, 510] on div "Retrieving listings data.." at bounding box center [767, 575] width 1491 height 277
drag, startPoint x: 121, startPoint y: 511, endPoint x: 121, endPoint y: 521, distance: 10.0
click at [121, 518] on div "Retrieving listings data.." at bounding box center [767, 575] width 1491 height 277
click at [121, 521] on div "Retrieving listings data.." at bounding box center [767, 575] width 1491 height 277
click at [121, 526] on div "Retrieving listings data.." at bounding box center [767, 575] width 1491 height 277
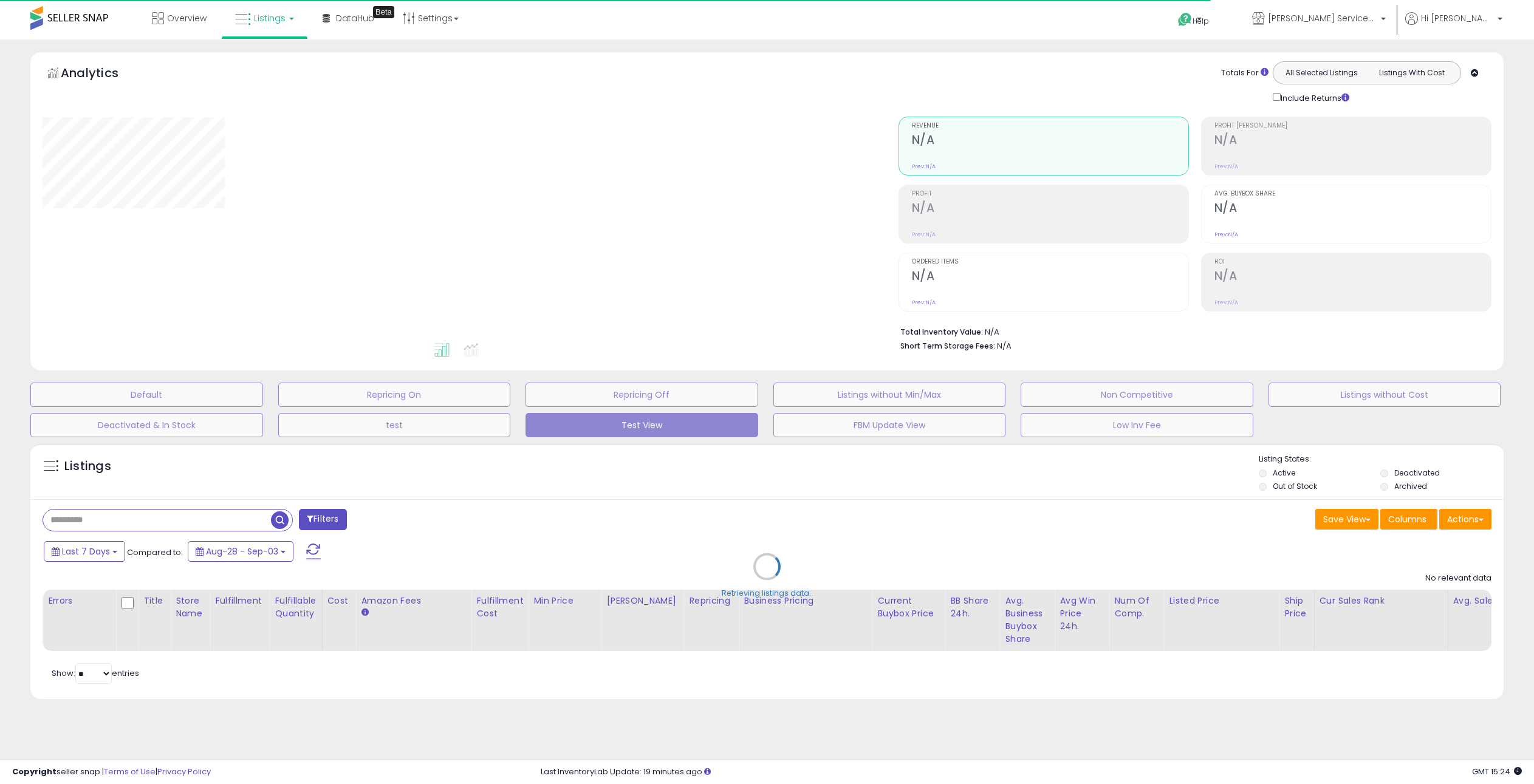
click at [122, 520] on div "Retrieving listings data.." at bounding box center [767, 575] width 1491 height 277
click at [115, 521] on div "Retrieving listings data.." at bounding box center [767, 575] width 1491 height 277
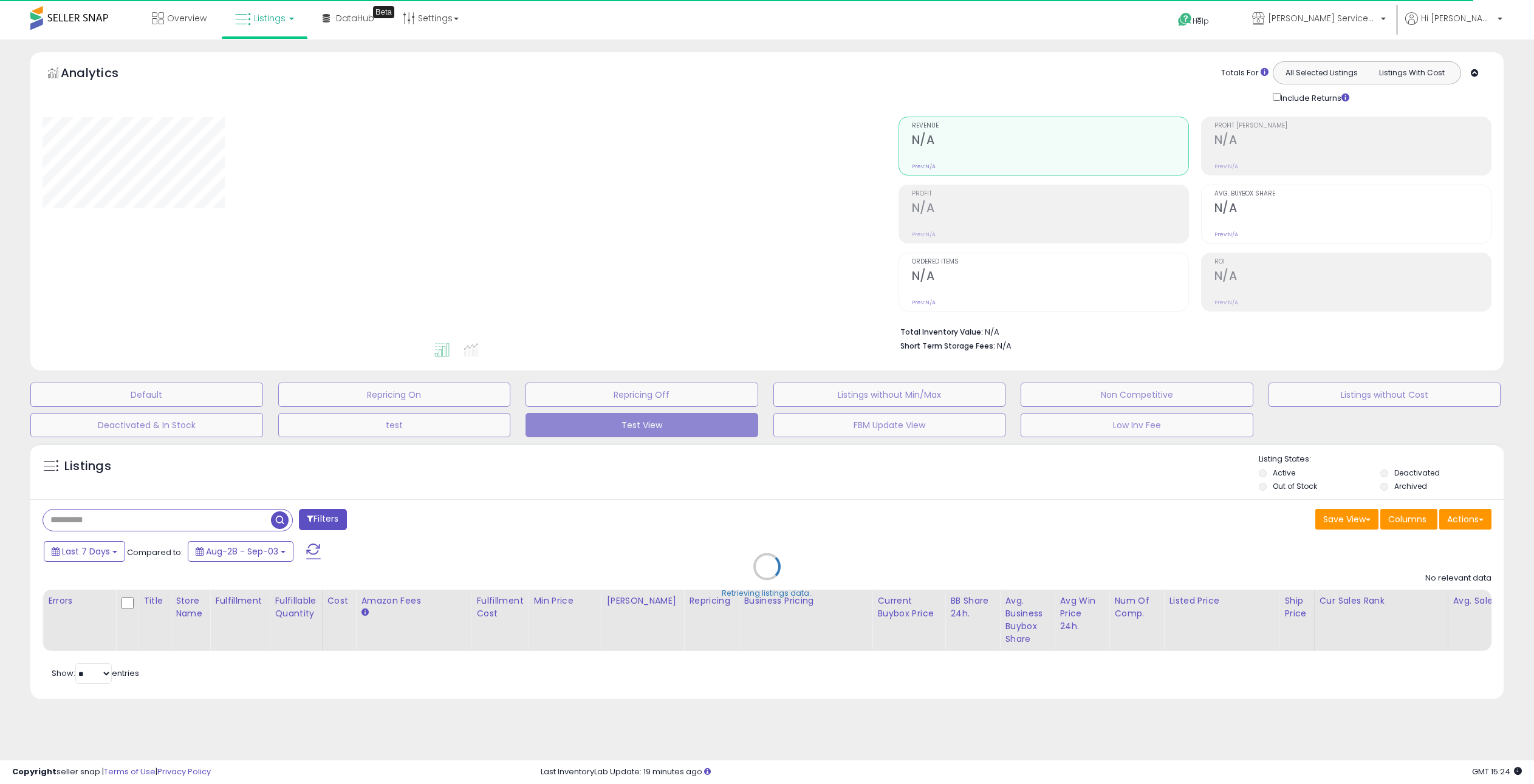
click at [115, 521] on div "Retrieving listings data.." at bounding box center [767, 575] width 1491 height 277
click at [94, 518] on div "Retrieving listings data.." at bounding box center [767, 575] width 1491 height 277
click at [77, 518] on div "Retrieving listings data.." at bounding box center [767, 575] width 1491 height 277
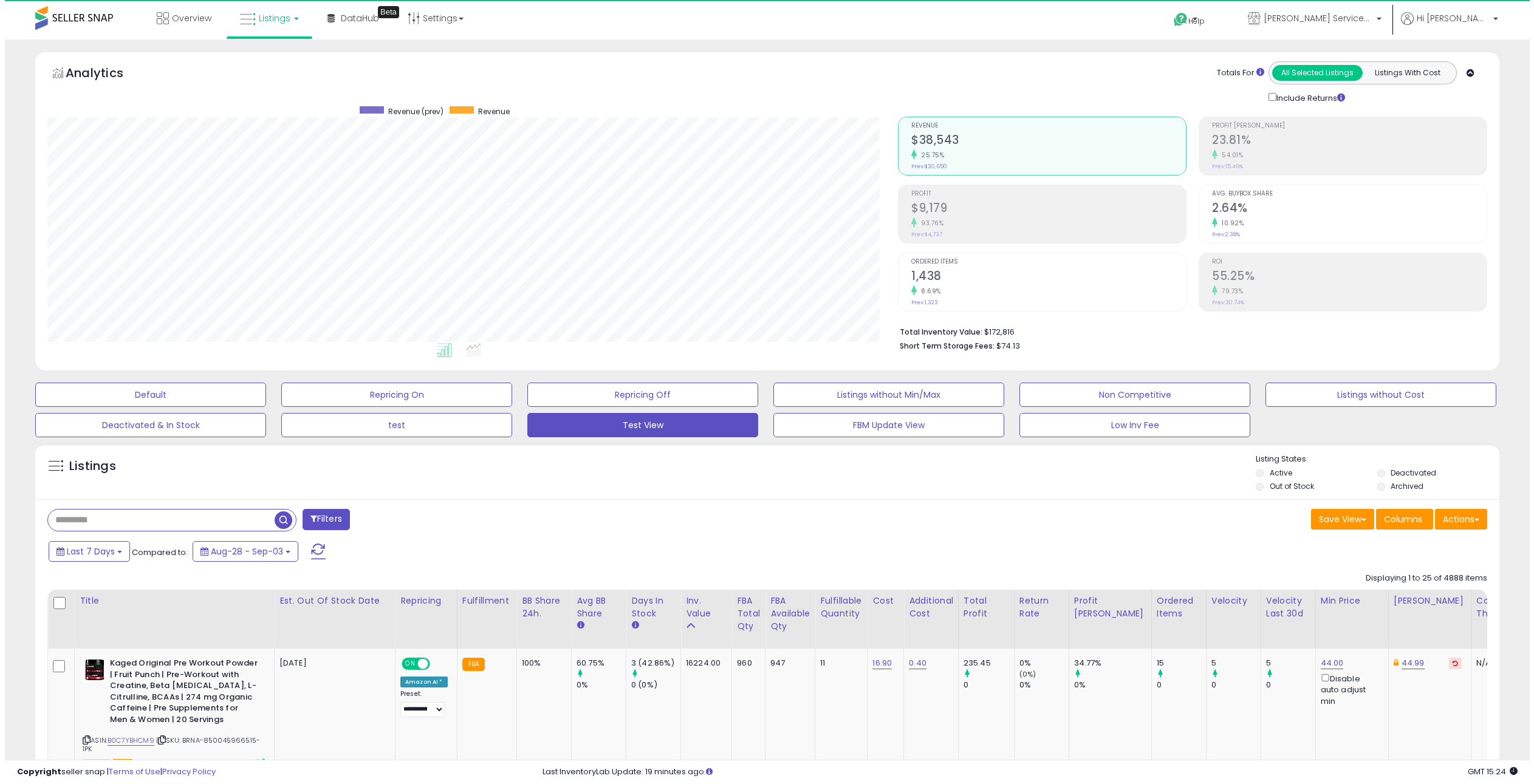
scroll to position [249, 850]
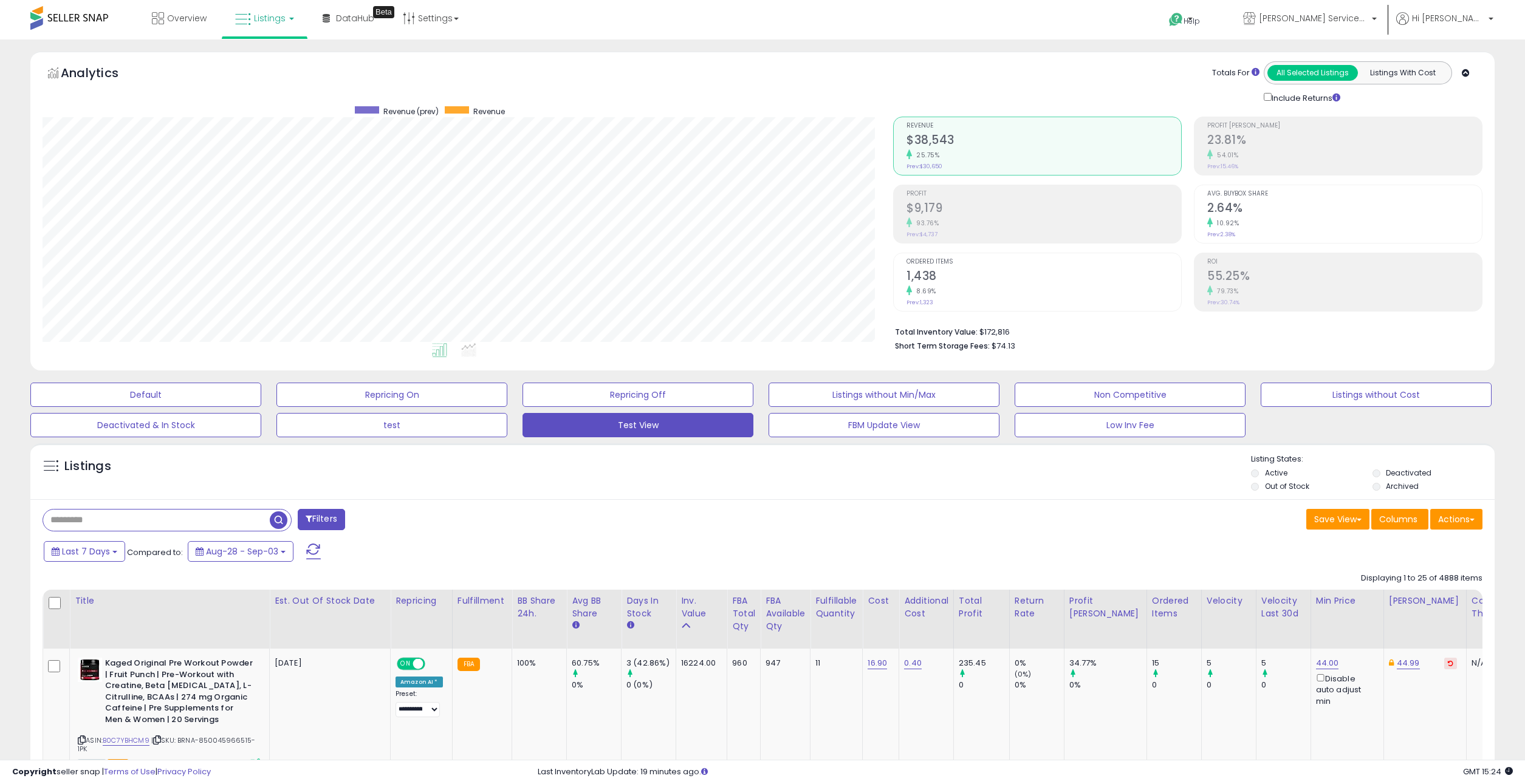
click at [143, 522] on input "text" at bounding box center [157, 521] width 227 height 21
paste input "**********"
click at [414, 516] on span "button" at bounding box center [420, 520] width 18 height 18
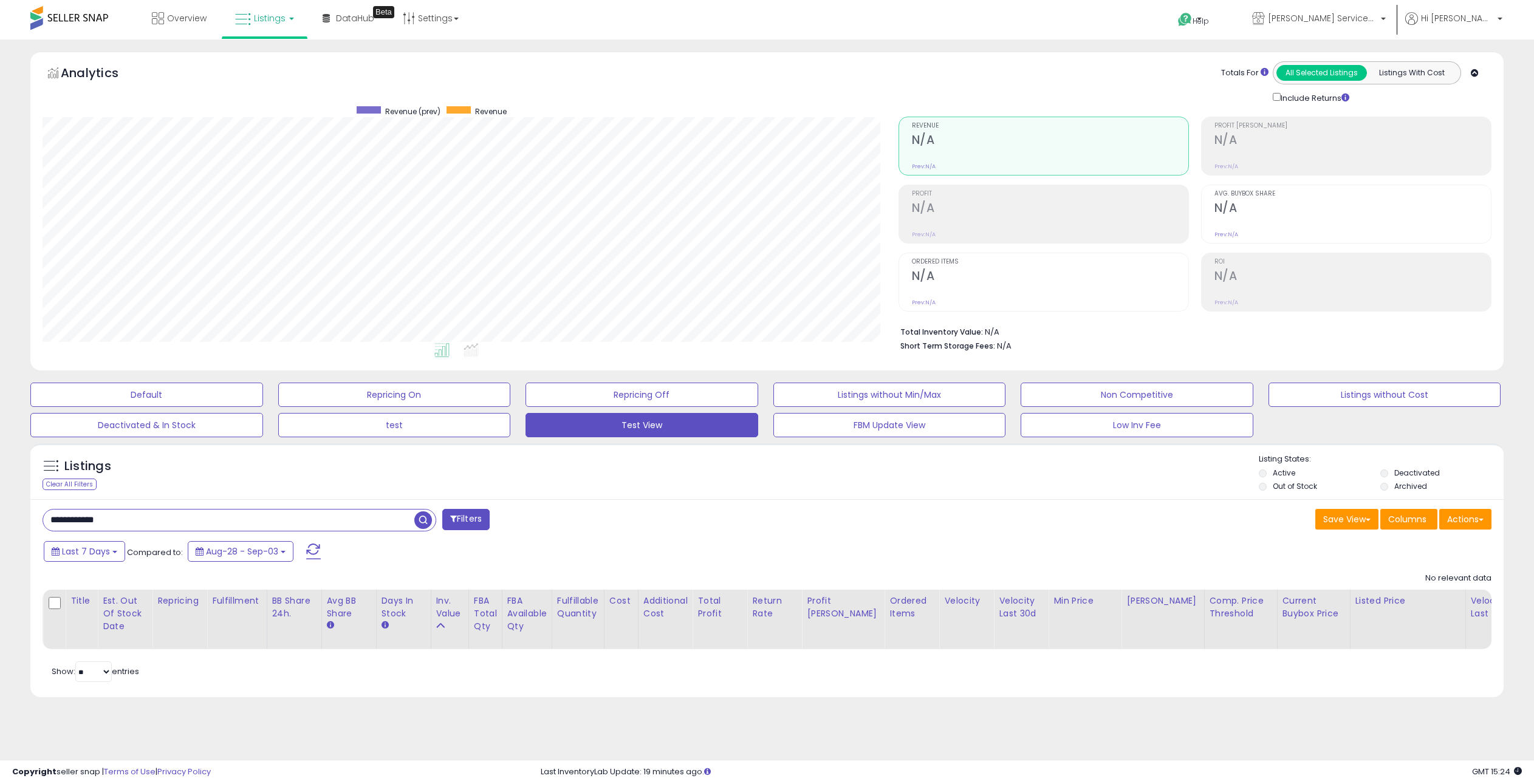
scroll to position [249, 856]
click at [431, 516] on span "button" at bounding box center [423, 520] width 18 height 18
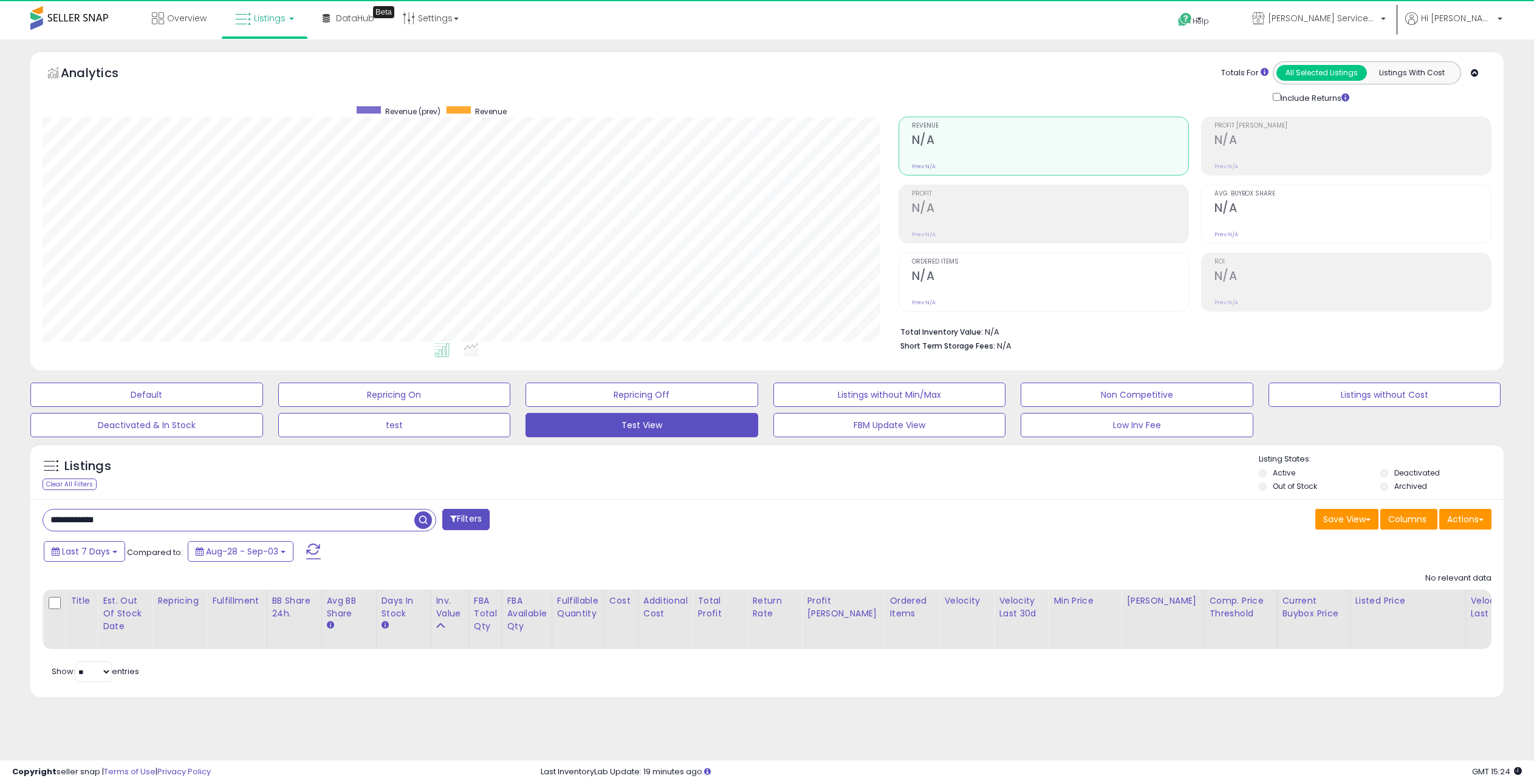
click at [55, 521] on input "**********" at bounding box center [229, 521] width 371 height 21
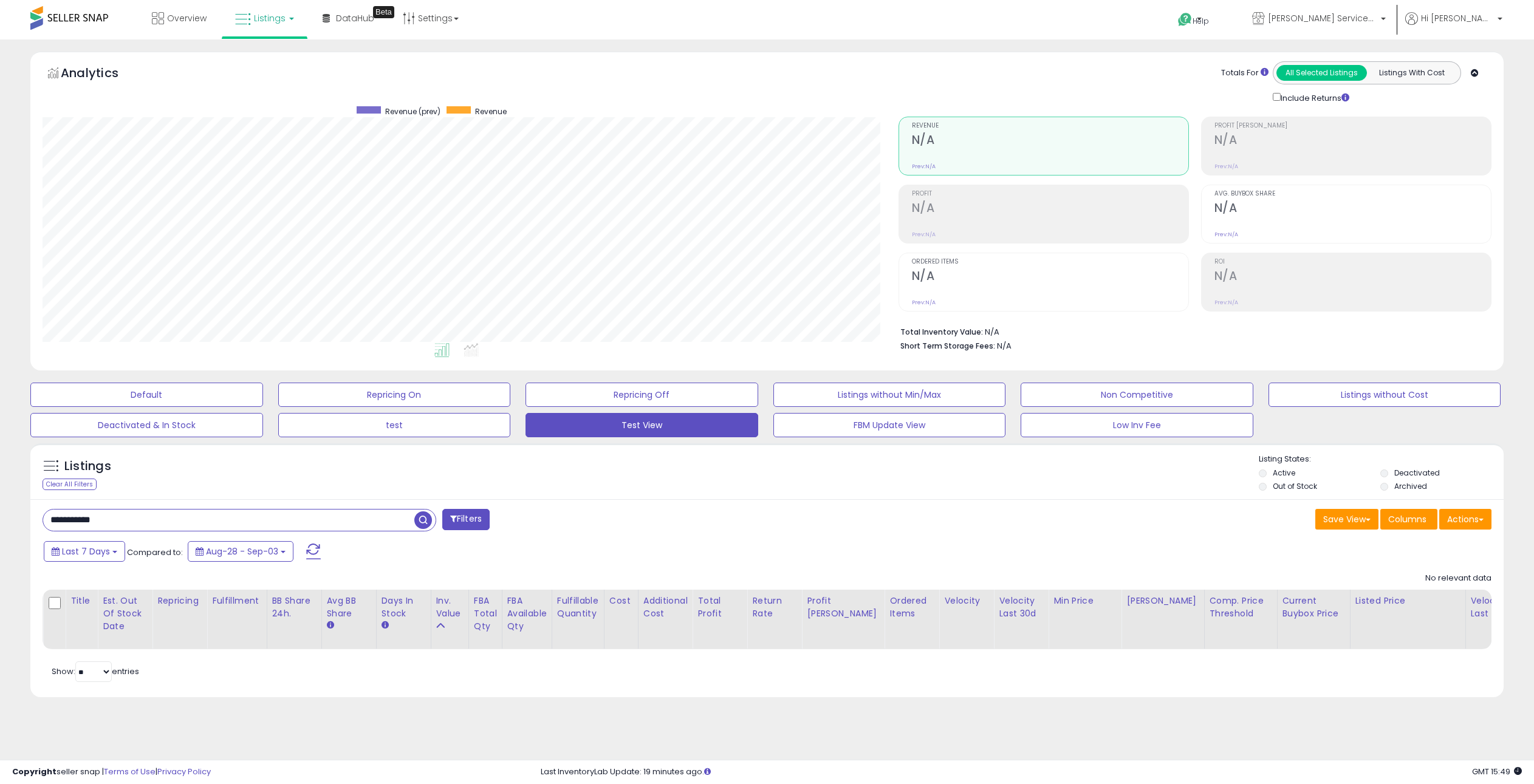
click at [143, 519] on input "**********" at bounding box center [229, 521] width 371 height 21
paste input "*"
type input "**********"
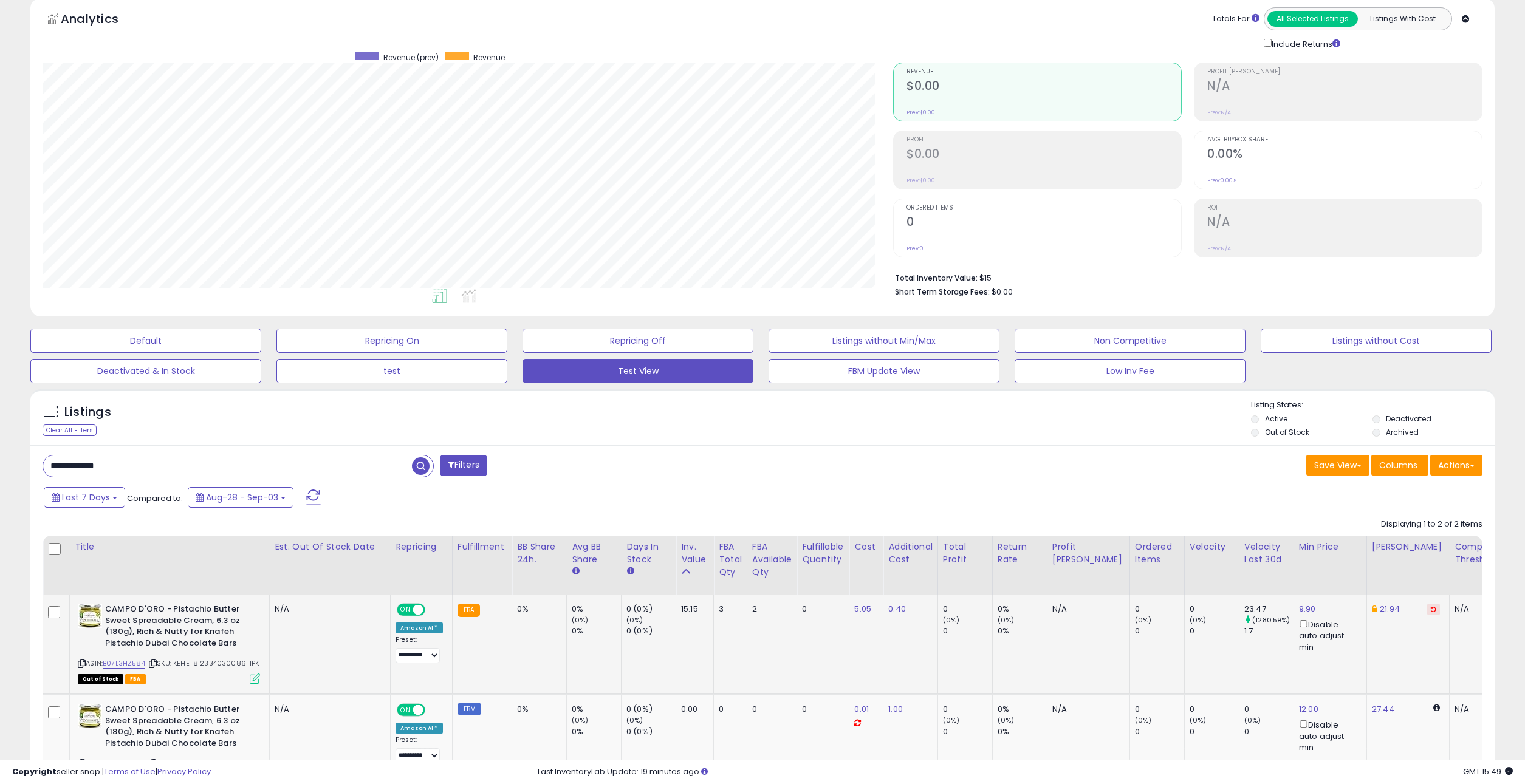
scroll to position [0, 0]
